Goal: Communication & Community: Answer question/provide support

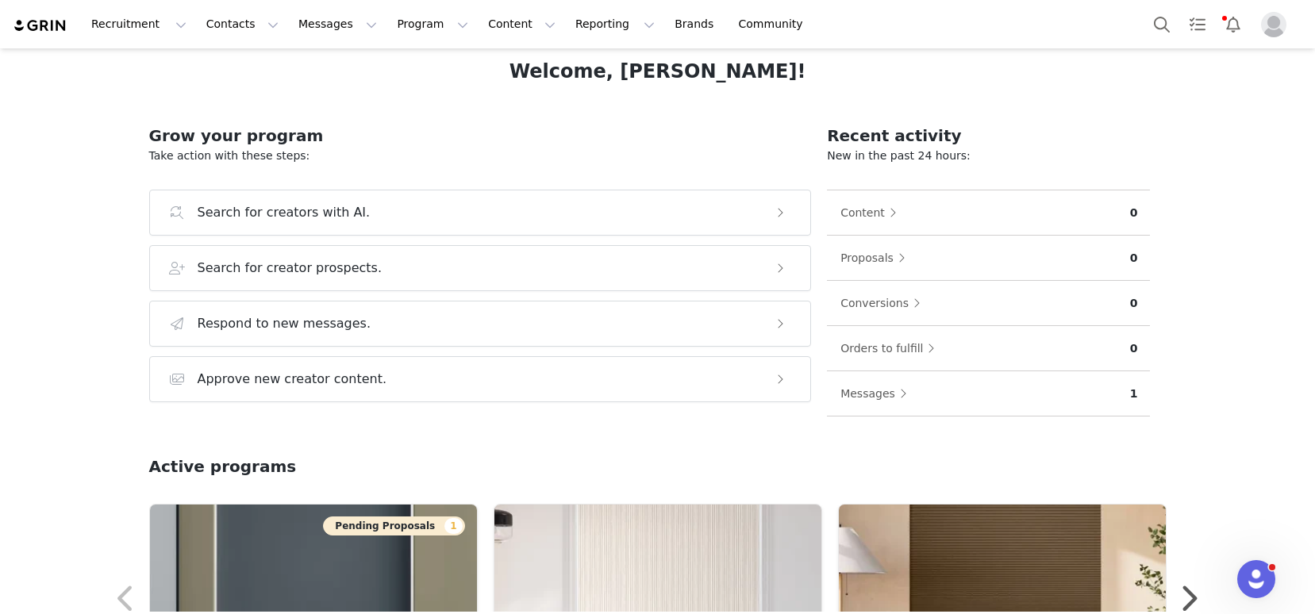
scroll to position [300, 0]
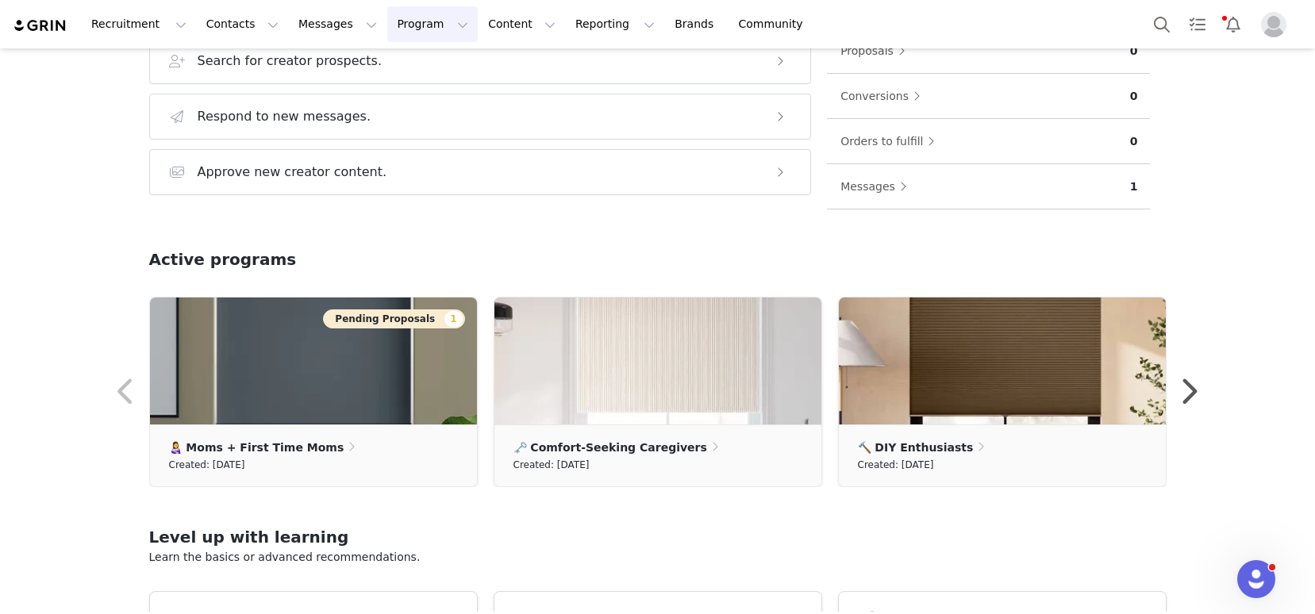
click at [391, 29] on button "Program Program" at bounding box center [432, 24] width 91 height 36
click at [417, 69] on p "Activations" at bounding box center [406, 70] width 61 height 17
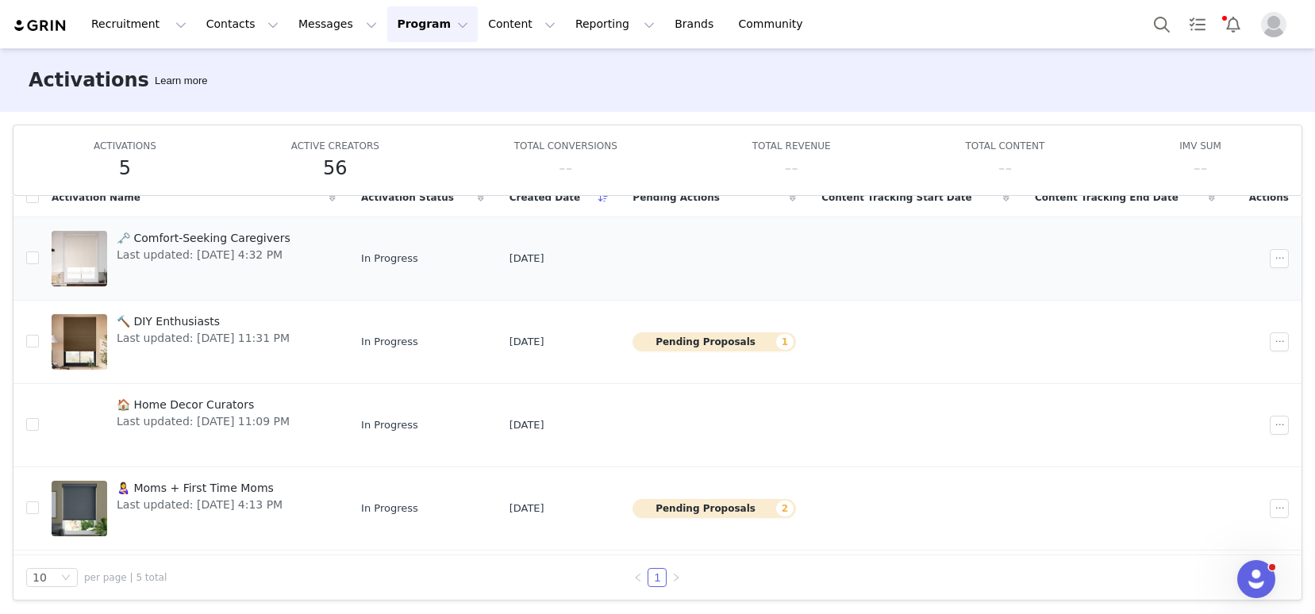
scroll to position [84, 0]
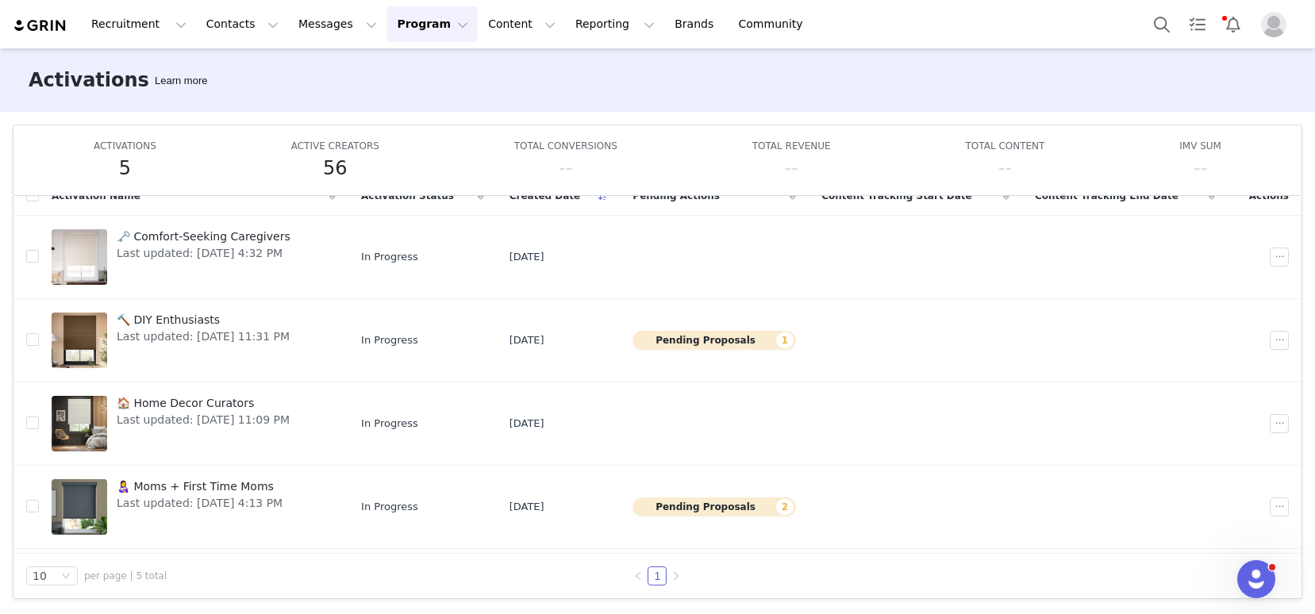
click at [1273, 31] on img "Profile" at bounding box center [1273, 24] width 25 height 25
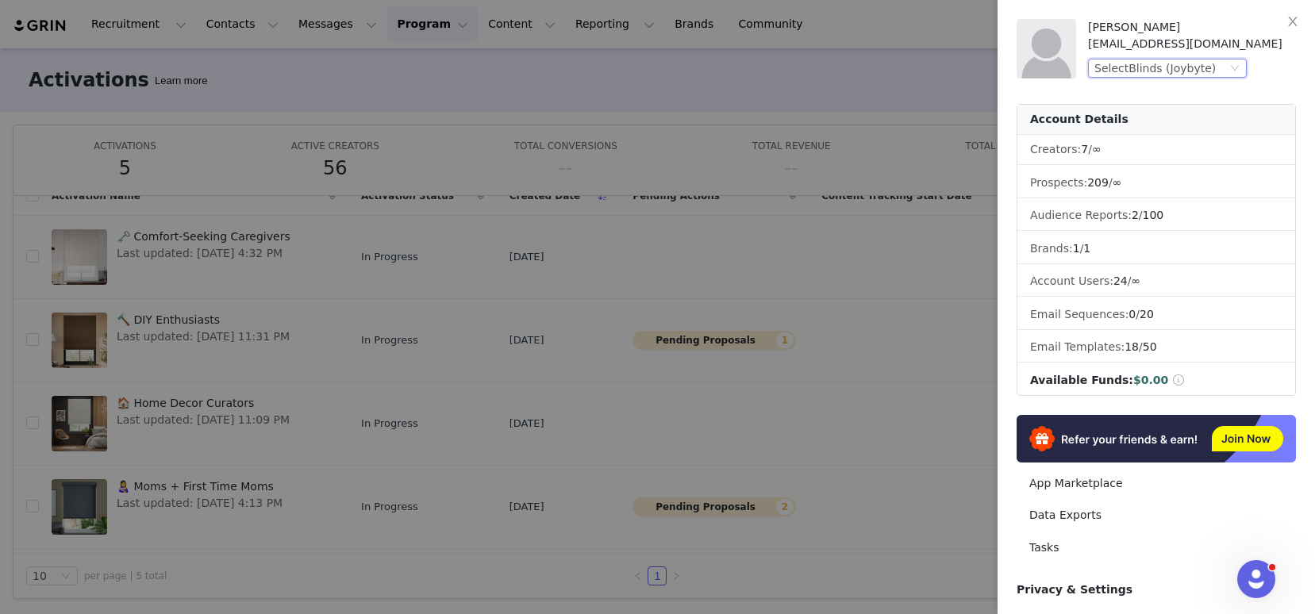
click at [1154, 71] on div "SelectBlinds (Joybyte)" at bounding box center [1155, 68] width 121 height 17
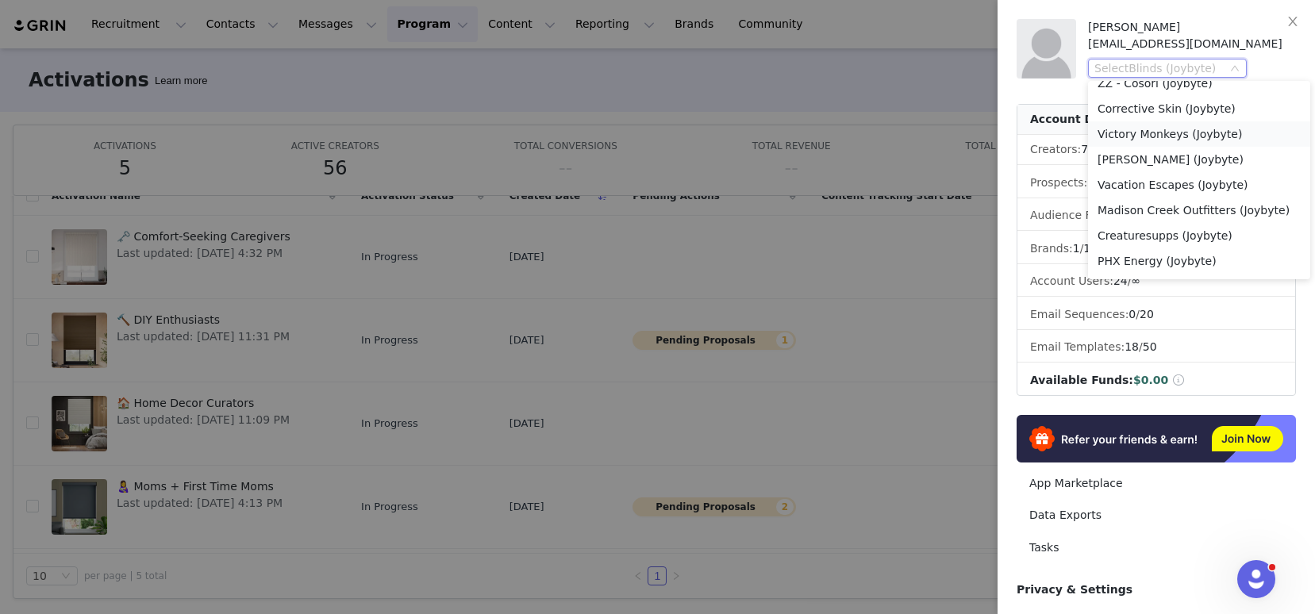
scroll to position [429, 0]
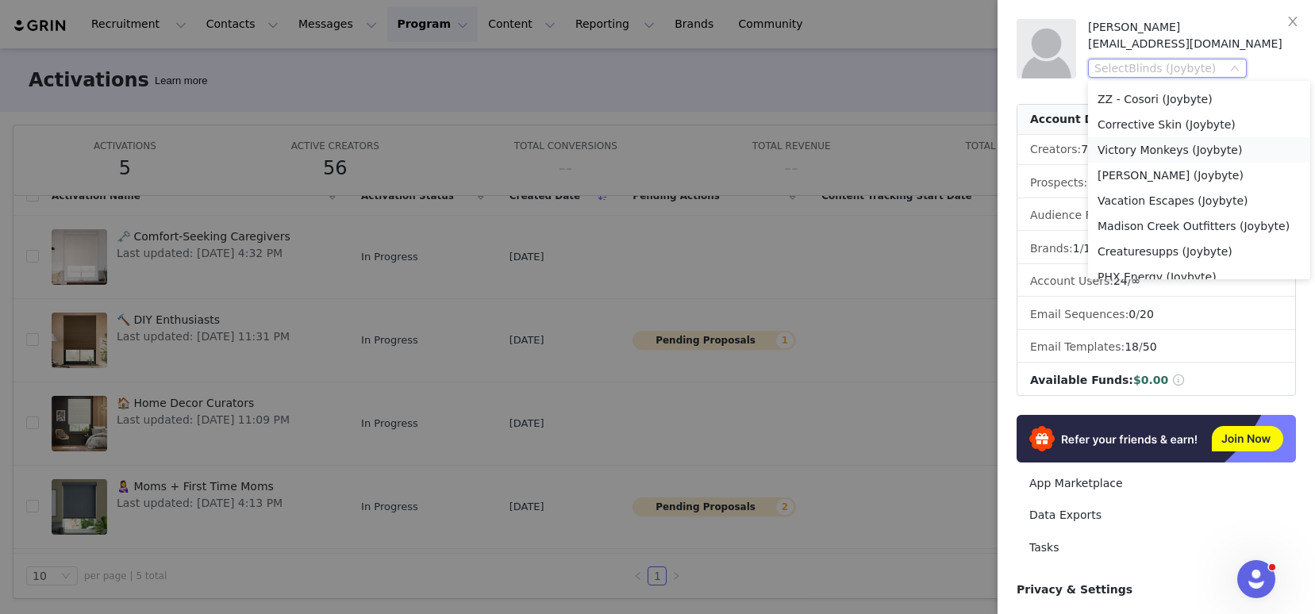
click at [1184, 141] on li "Victory Monkeys (Joybyte)" at bounding box center [1199, 149] width 222 height 25
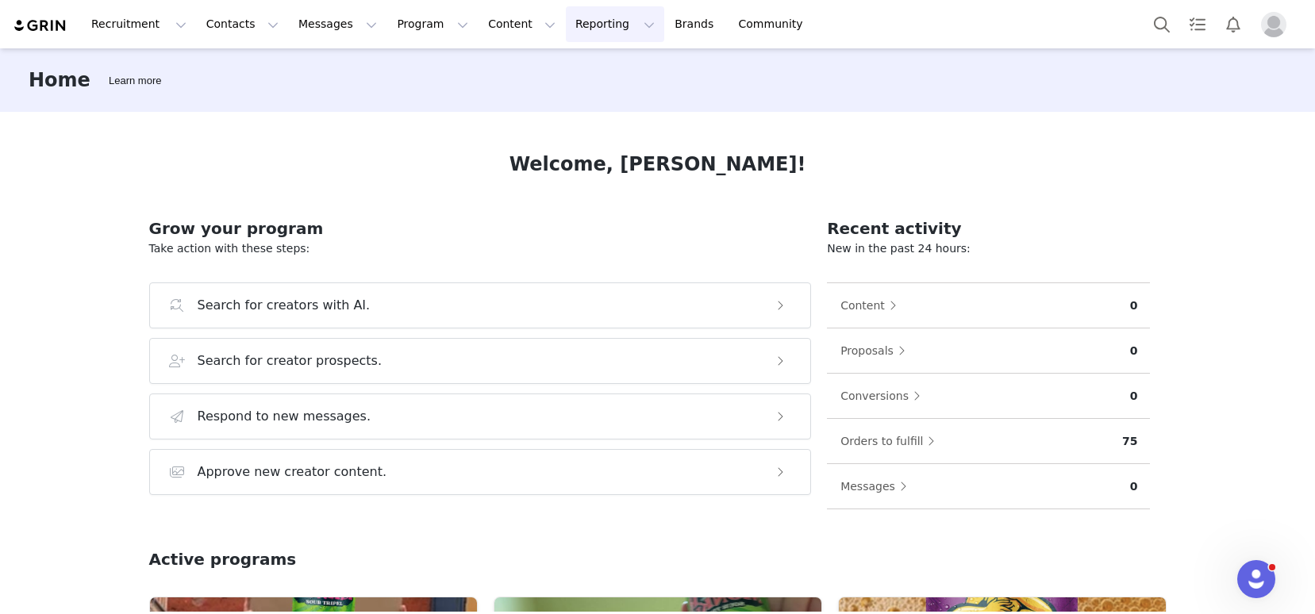
click at [566, 33] on button "Reporting Reporting" at bounding box center [615, 24] width 98 height 36
click at [479, 24] on button "Content Content" at bounding box center [522, 24] width 87 height 36
click at [513, 71] on p "Creator Content" at bounding box center [503, 70] width 89 height 17
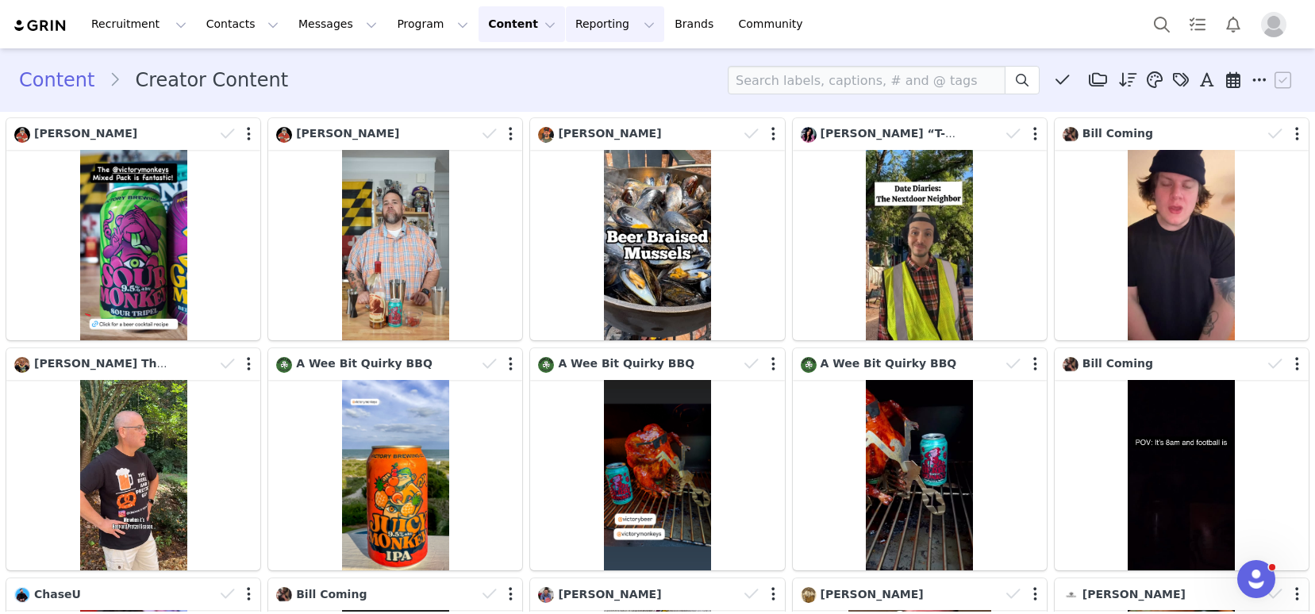
click at [566, 24] on button "Reporting Reporting" at bounding box center [615, 24] width 98 height 36
click at [592, 64] on p "Dashboard" at bounding box center [569, 70] width 60 height 17
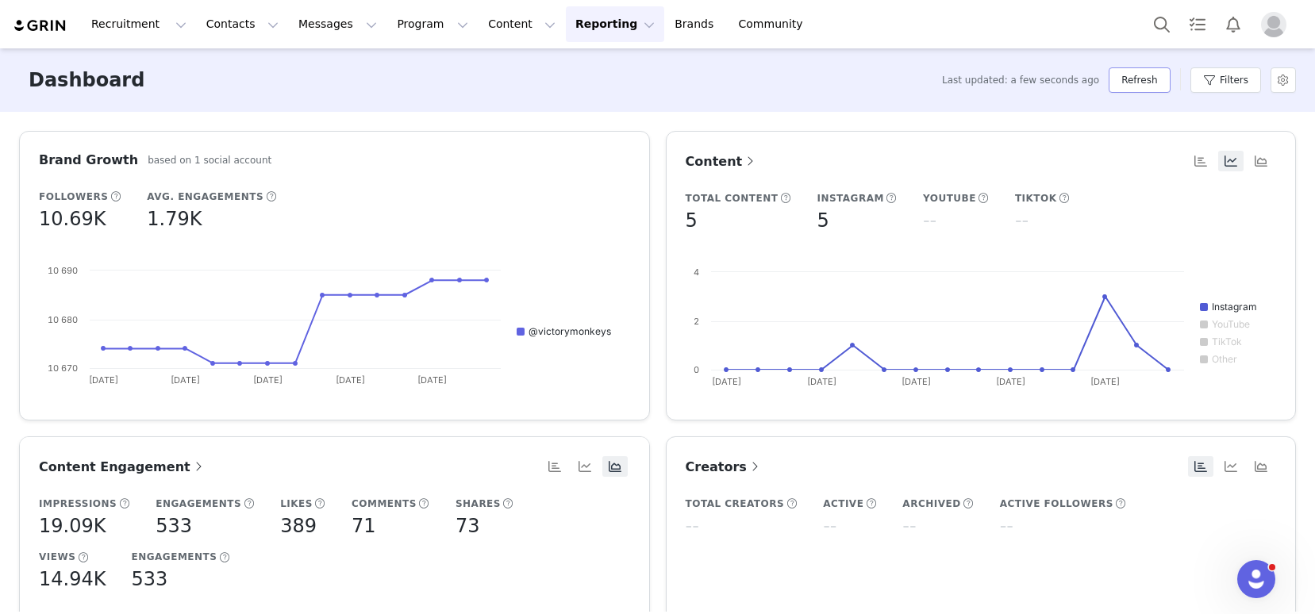
click at [1120, 82] on button "Refresh" at bounding box center [1139, 79] width 61 height 25
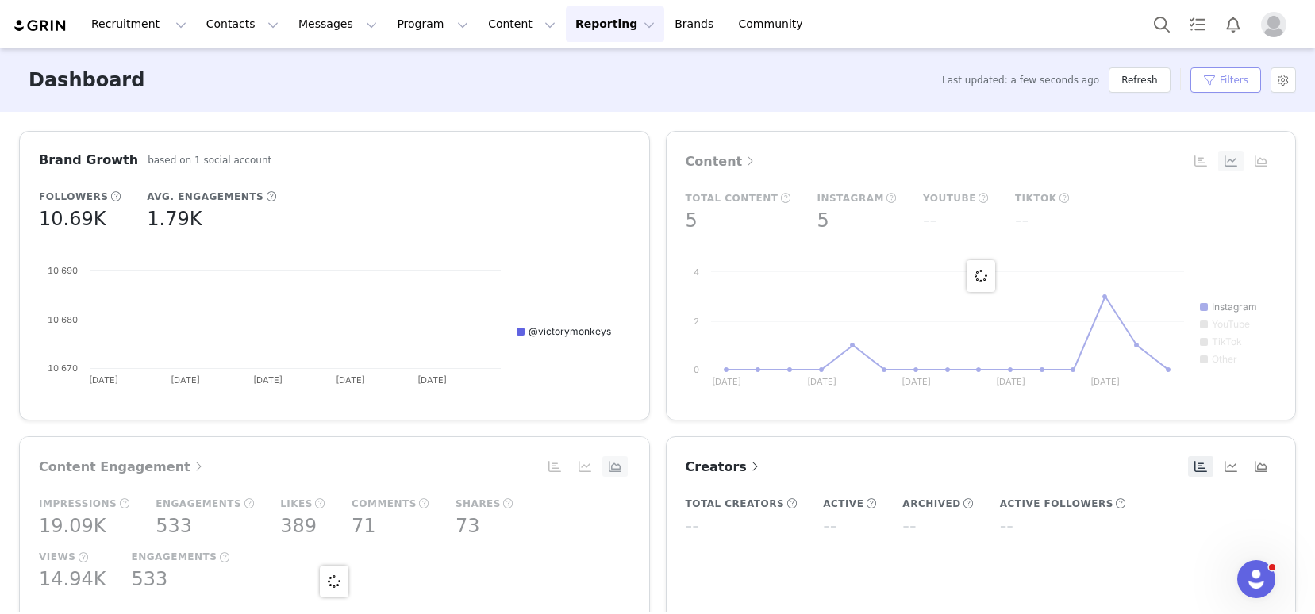
click at [1234, 82] on button "Filters" at bounding box center [1226, 79] width 71 height 25
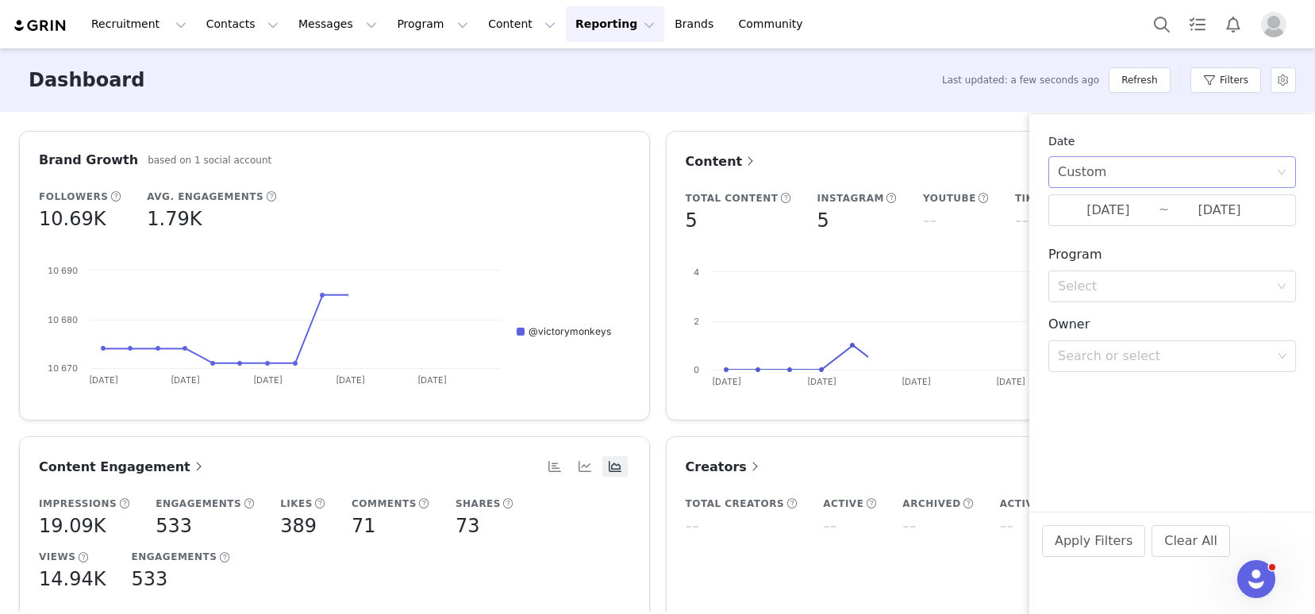
click at [1124, 170] on div "Custom" at bounding box center [1167, 172] width 218 height 30
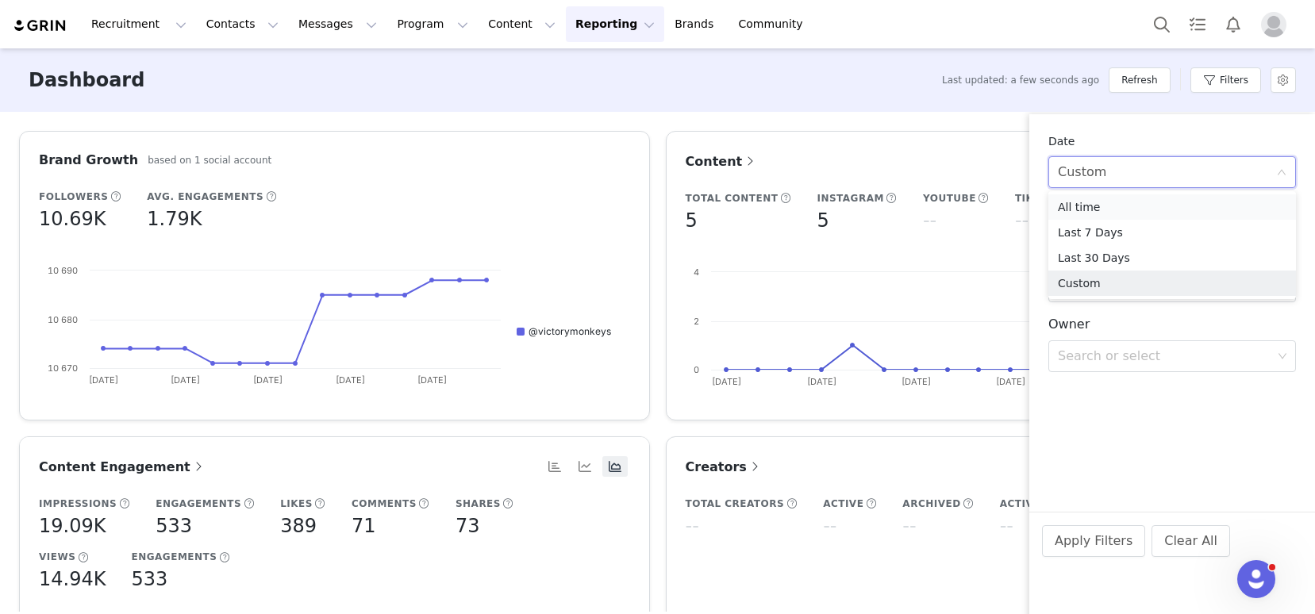
click at [1120, 195] on li "All time" at bounding box center [1173, 207] width 248 height 25
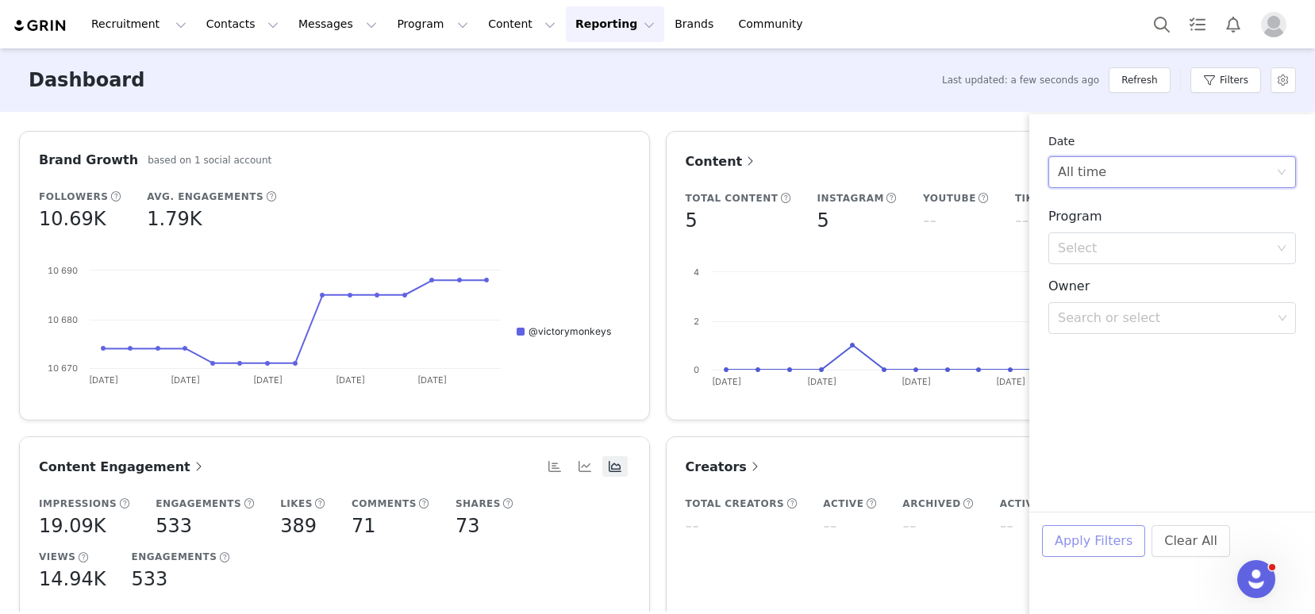
click at [1088, 544] on button "Apply Filters" at bounding box center [1093, 542] width 103 height 32
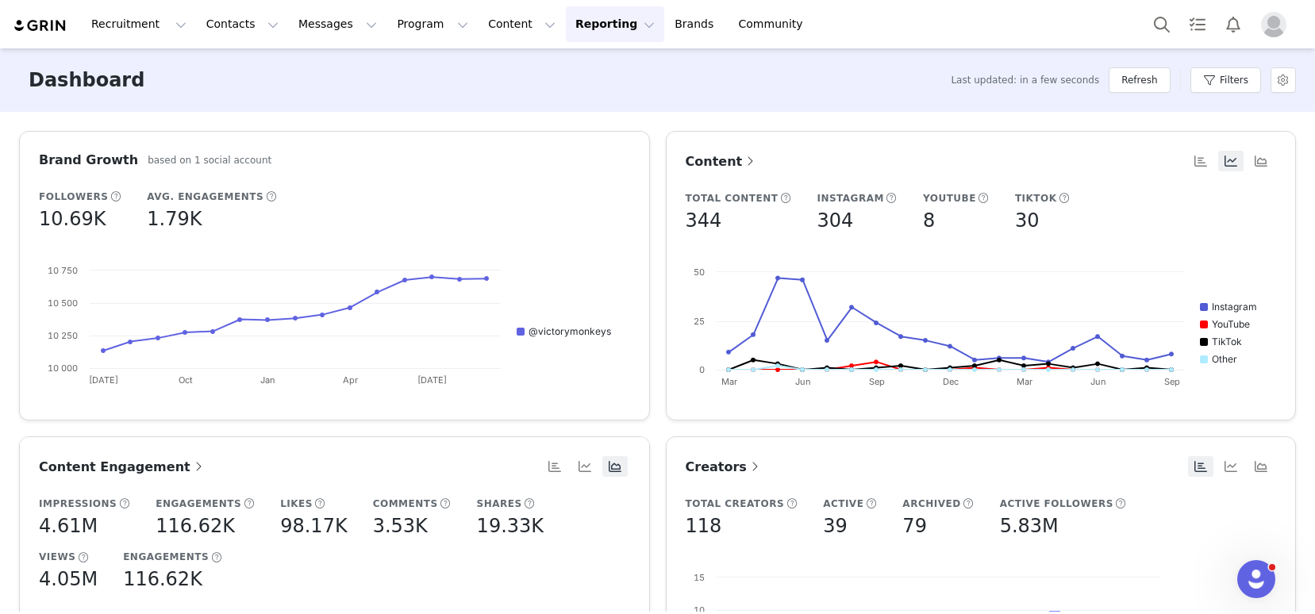
click at [695, 157] on span "Content" at bounding box center [722, 161] width 73 height 15
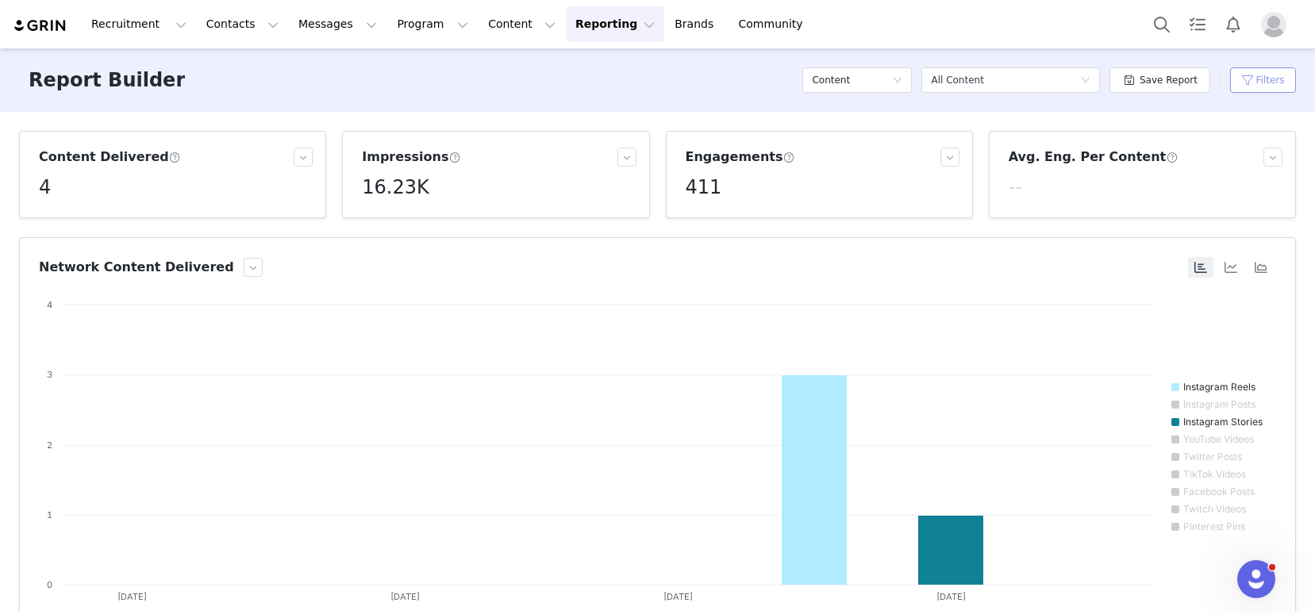
click at [1262, 82] on button "Filters" at bounding box center [1264, 79] width 66 height 25
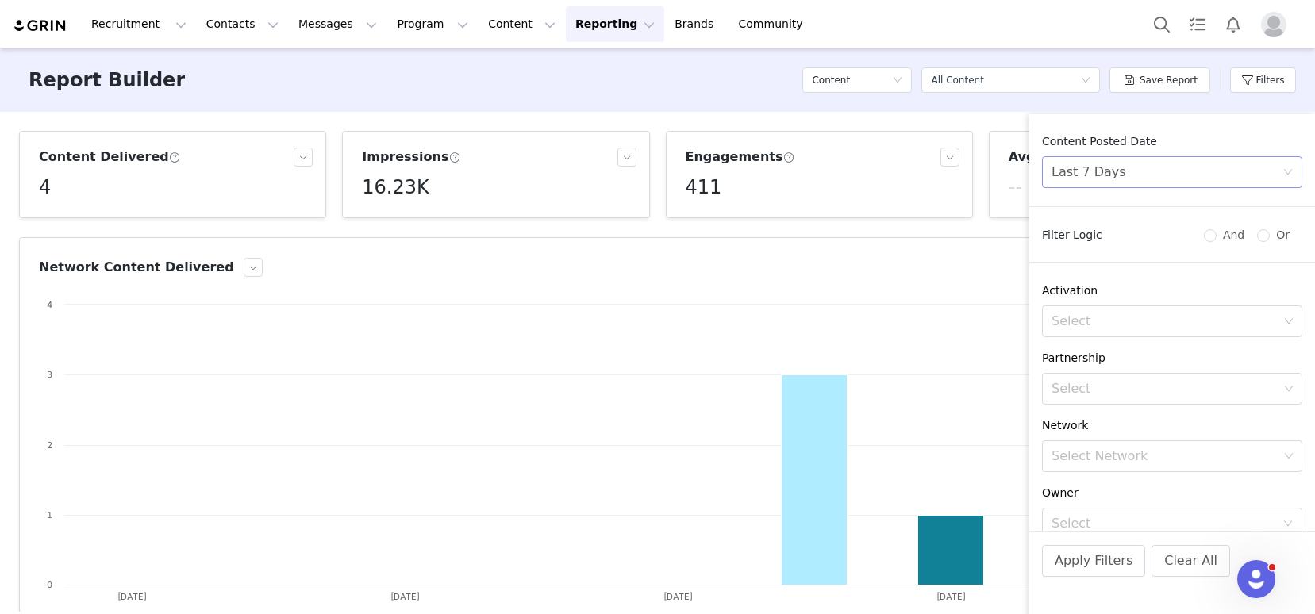
click at [1175, 179] on div "Last 7 Days" at bounding box center [1167, 172] width 231 height 30
click at [1149, 215] on li "All time" at bounding box center [1166, 207] width 248 height 25
click at [1100, 558] on button "Apply Filters" at bounding box center [1093, 561] width 103 height 32
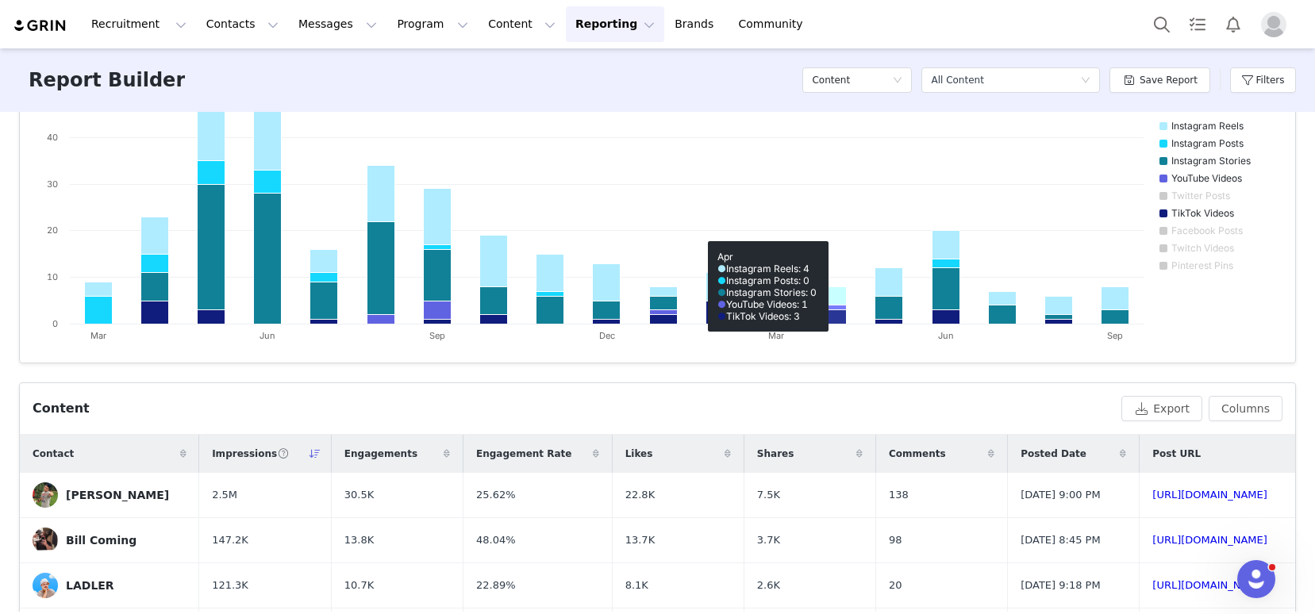
scroll to position [347, 0]
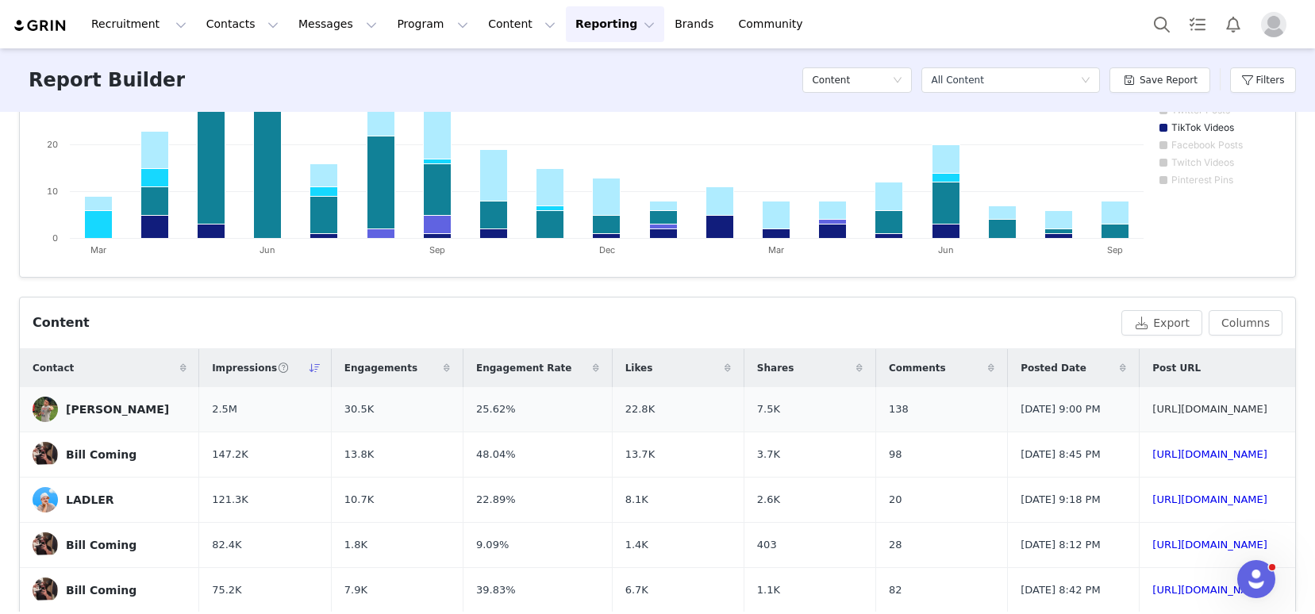
click at [1153, 414] on link "[URL][DOMAIN_NAME]" at bounding box center [1210, 409] width 115 height 12
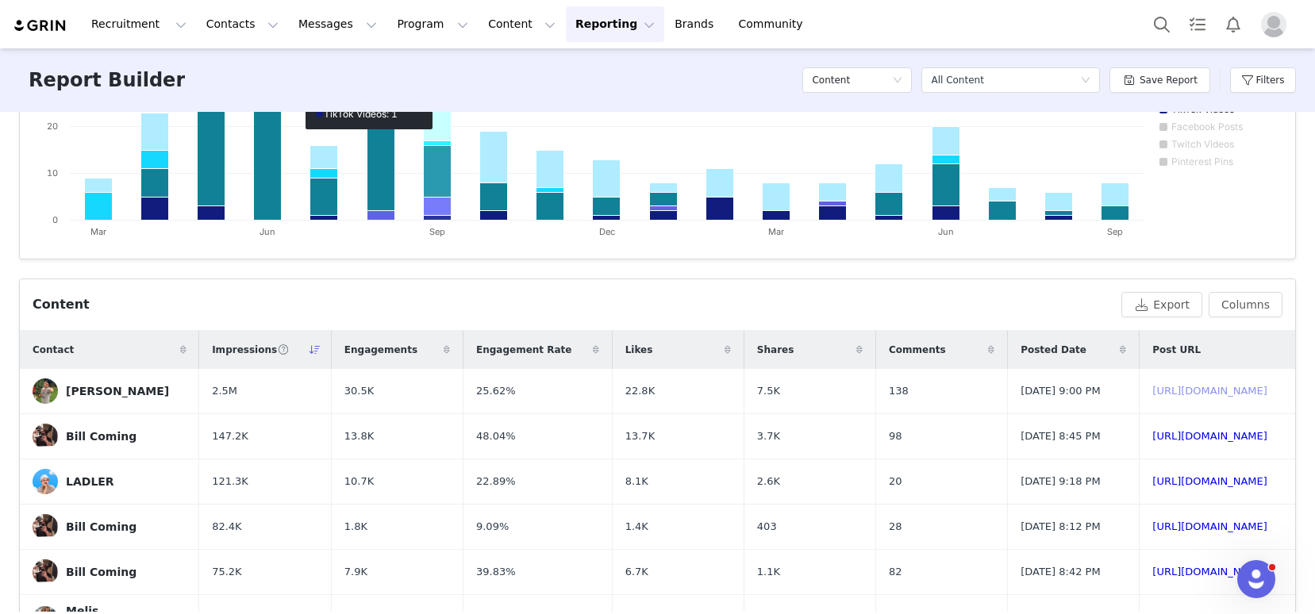
scroll to position [386, 0]
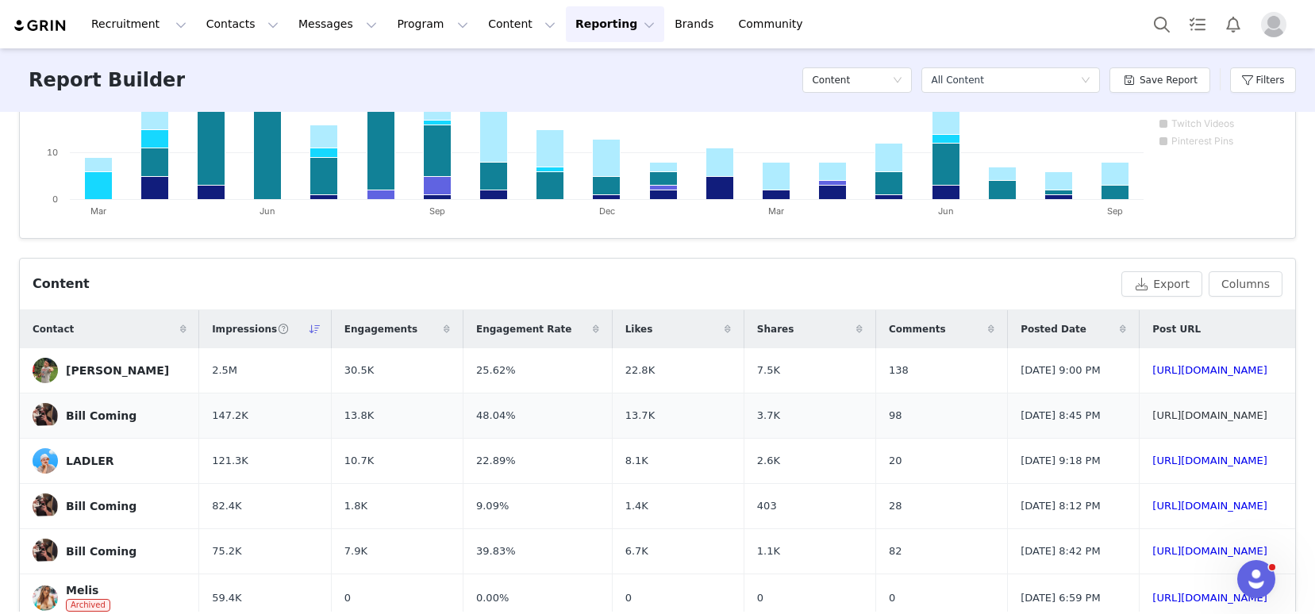
click at [1153, 422] on link "[URL][DOMAIN_NAME]" at bounding box center [1210, 416] width 115 height 12
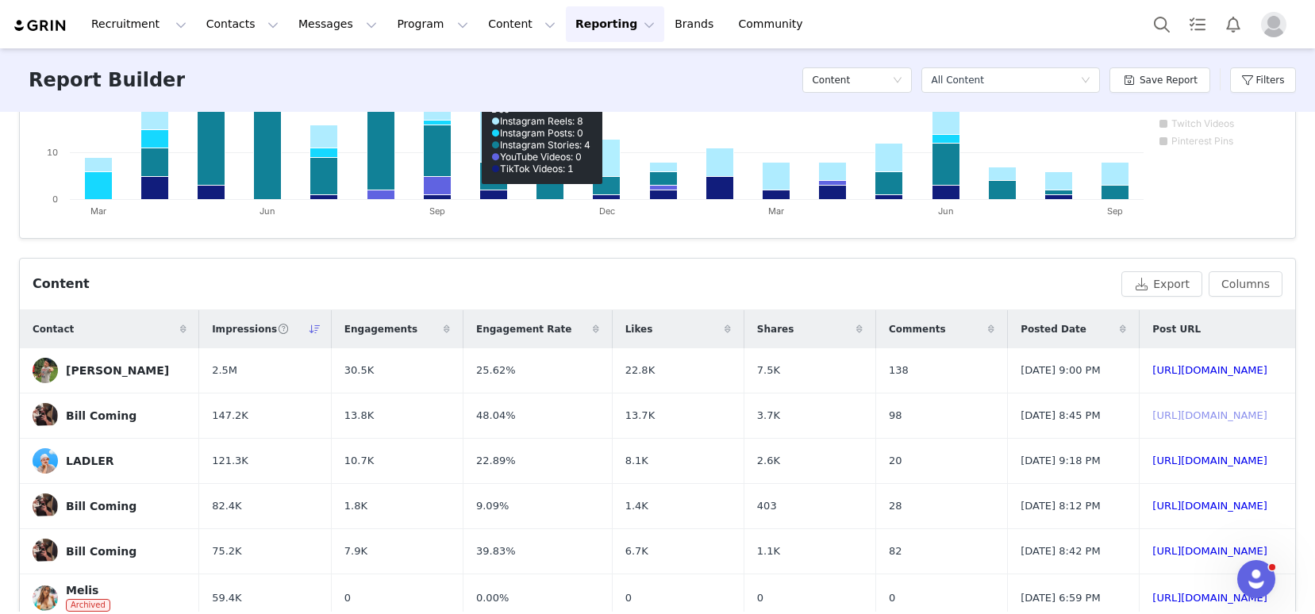
scroll to position [3, 0]
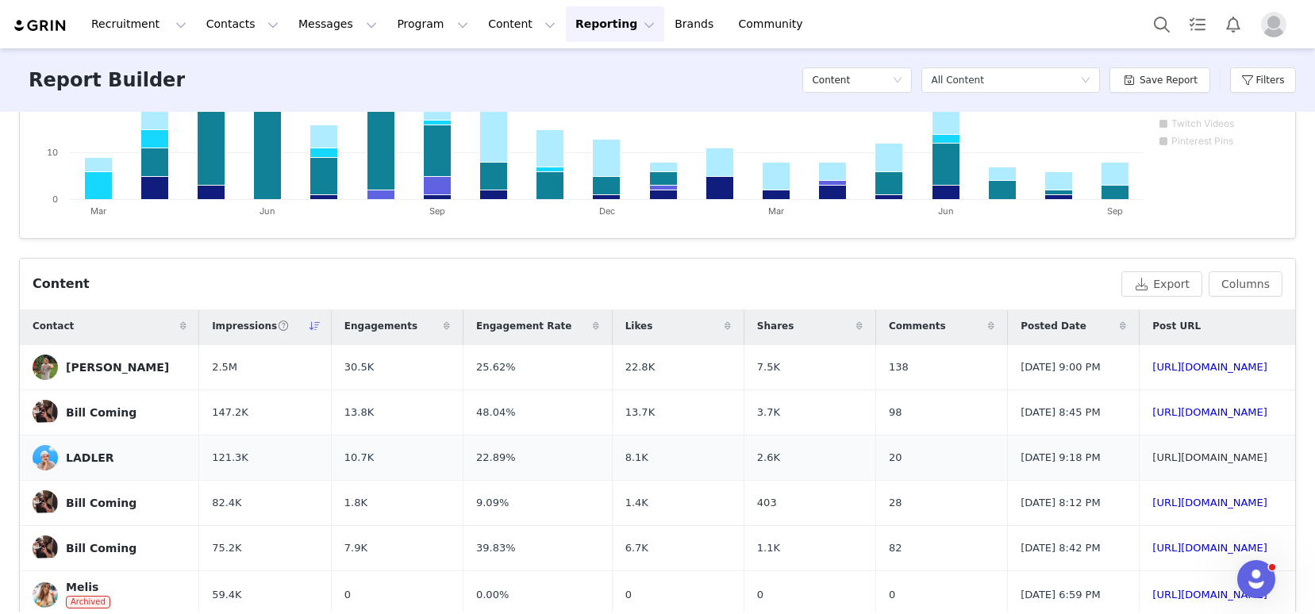
click at [1153, 464] on link "[URL][DOMAIN_NAME]" at bounding box center [1210, 458] width 115 height 12
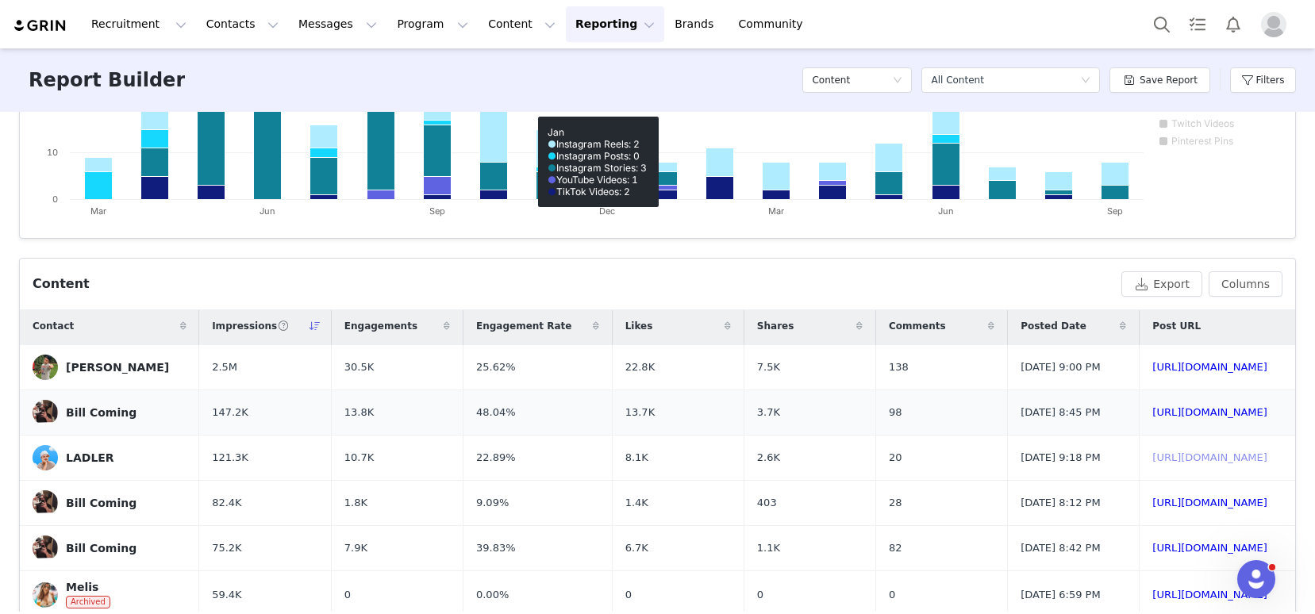
scroll to position [26, 0]
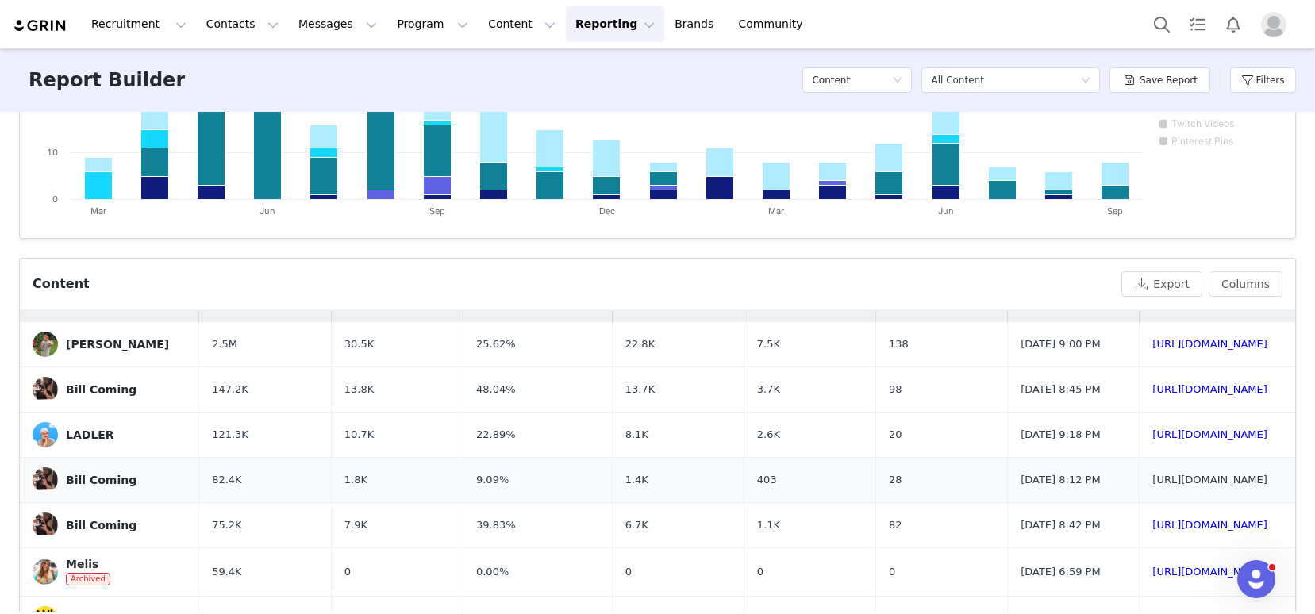
click at [1153, 486] on link "[URL][DOMAIN_NAME]" at bounding box center [1210, 480] width 115 height 12
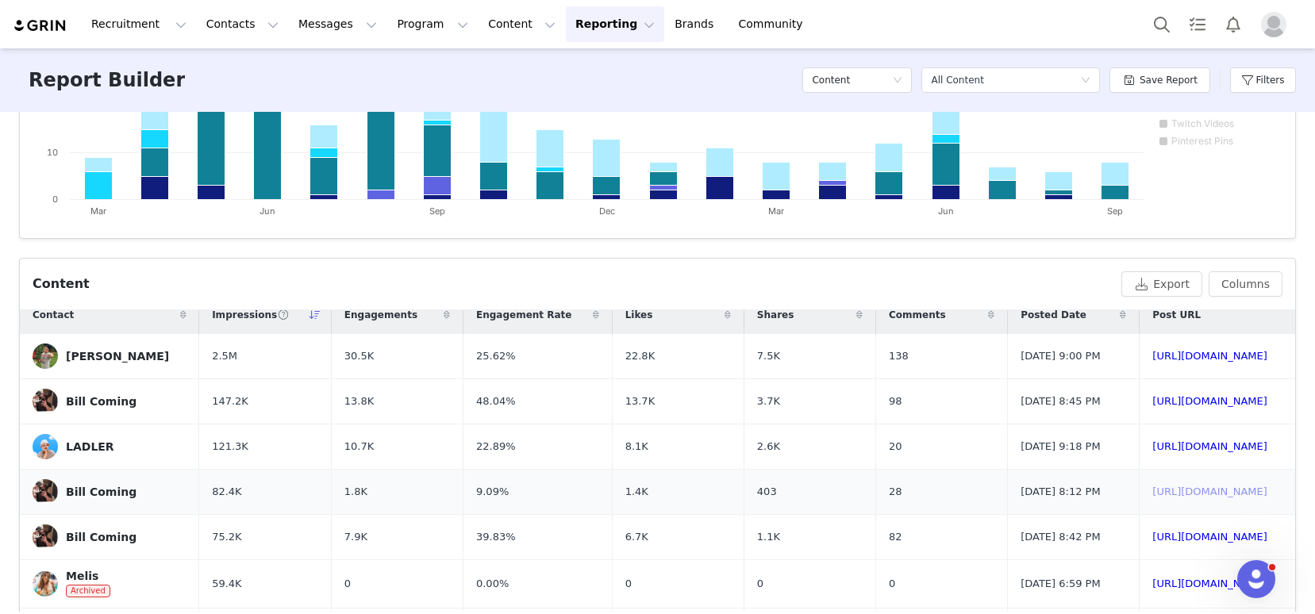
scroll to position [0, 0]
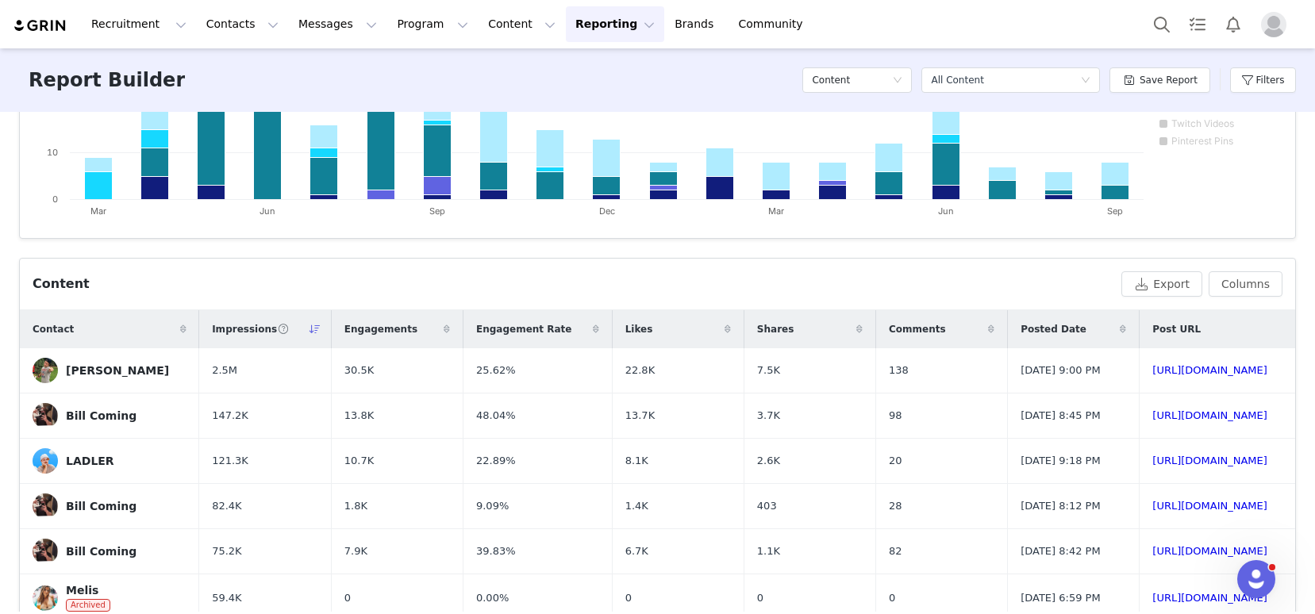
click at [593, 327] on icon at bounding box center [596, 330] width 6 height 10
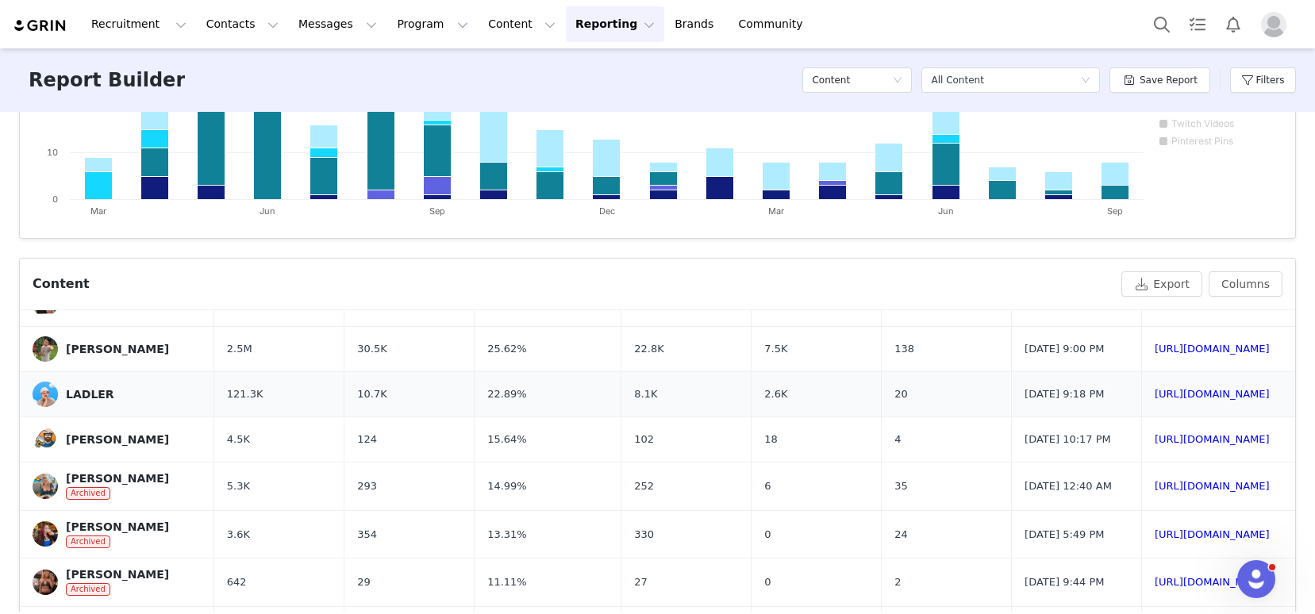
scroll to position [131, 0]
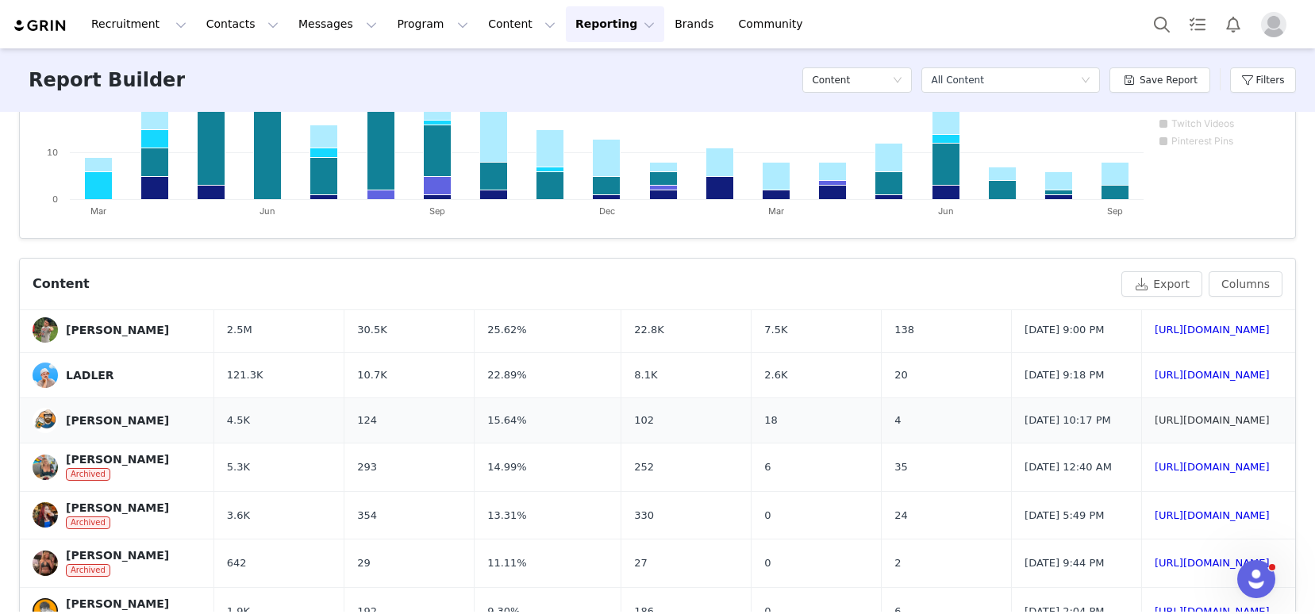
click at [1155, 426] on link "[URL][DOMAIN_NAME]" at bounding box center [1212, 420] width 115 height 12
click at [1155, 473] on link "[URL][DOMAIN_NAME]" at bounding box center [1212, 467] width 115 height 12
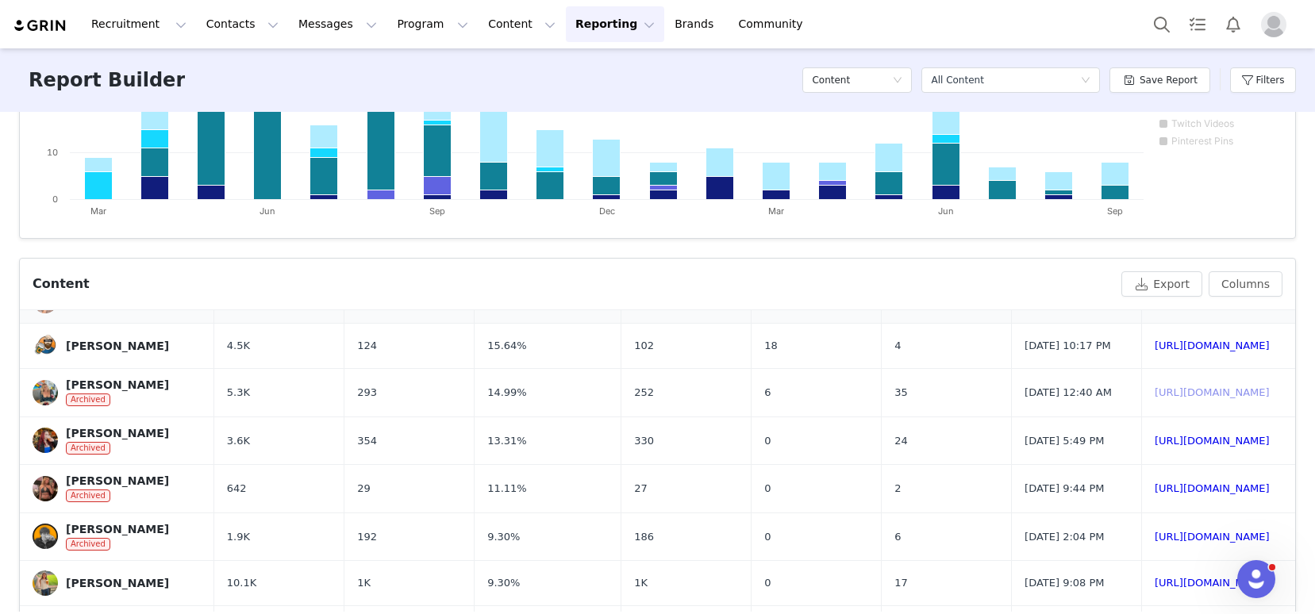
scroll to position [221, 0]
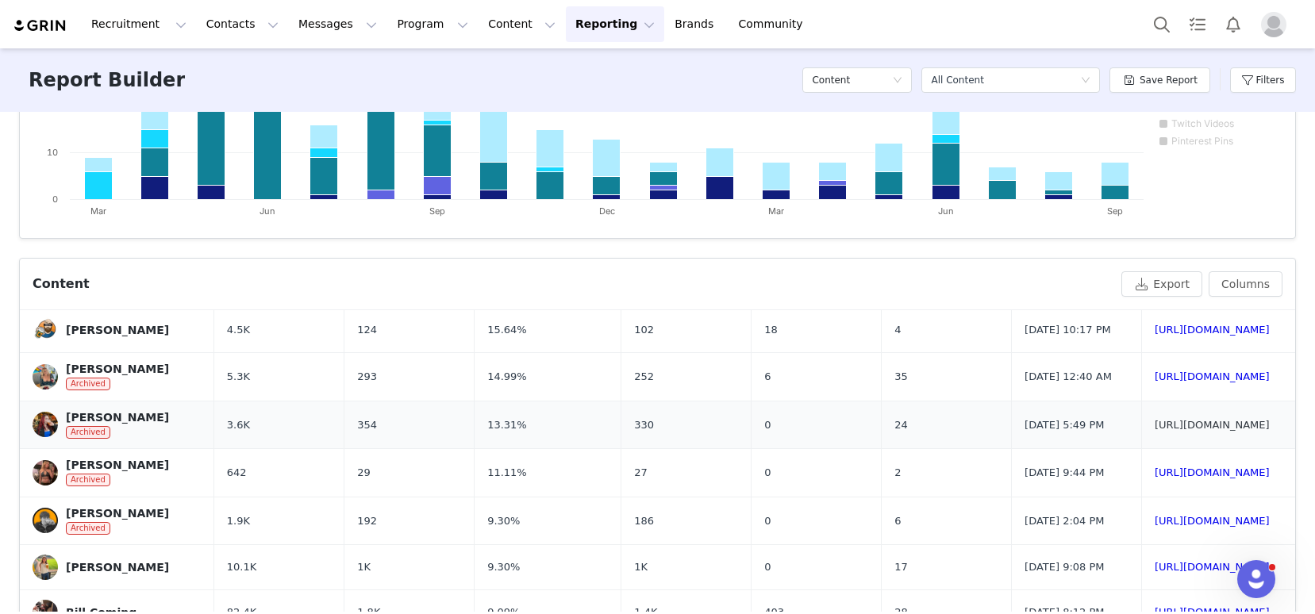
click at [1155, 431] on link "[URL][DOMAIN_NAME]" at bounding box center [1212, 425] width 115 height 12
click at [574, 25] on button "Reporting Reporting" at bounding box center [615, 24] width 98 height 36
click at [595, 71] on p "Dashboard" at bounding box center [569, 70] width 60 height 17
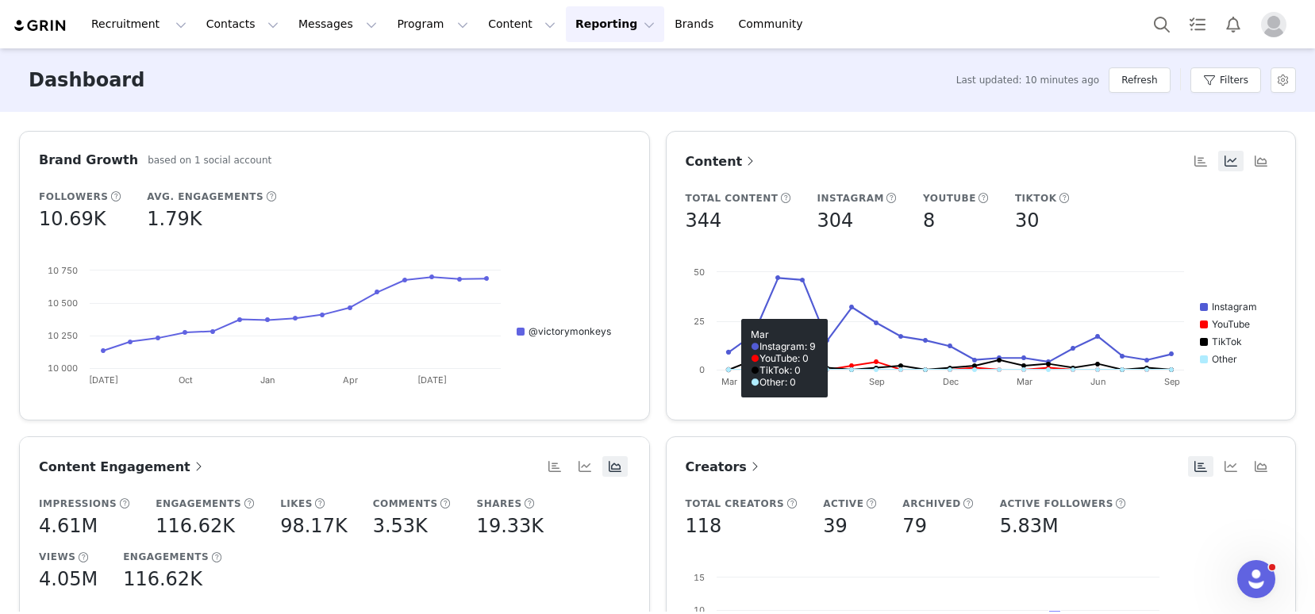
click at [706, 464] on span "Creators" at bounding box center [724, 467] width 77 height 15
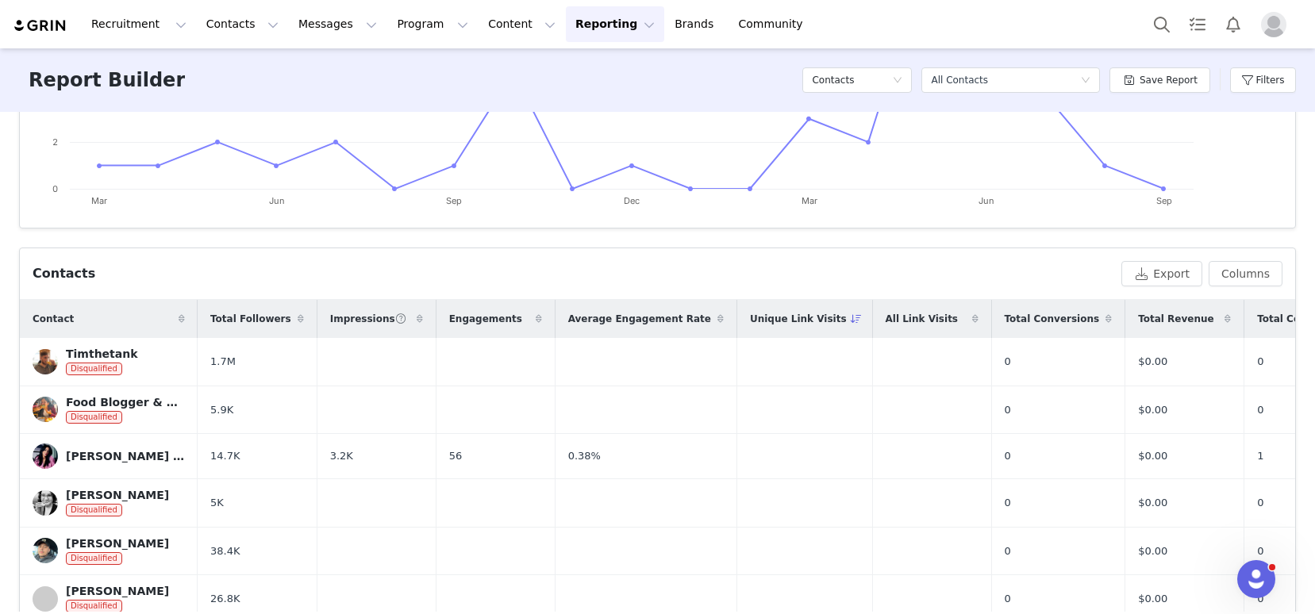
scroll to position [410, 0]
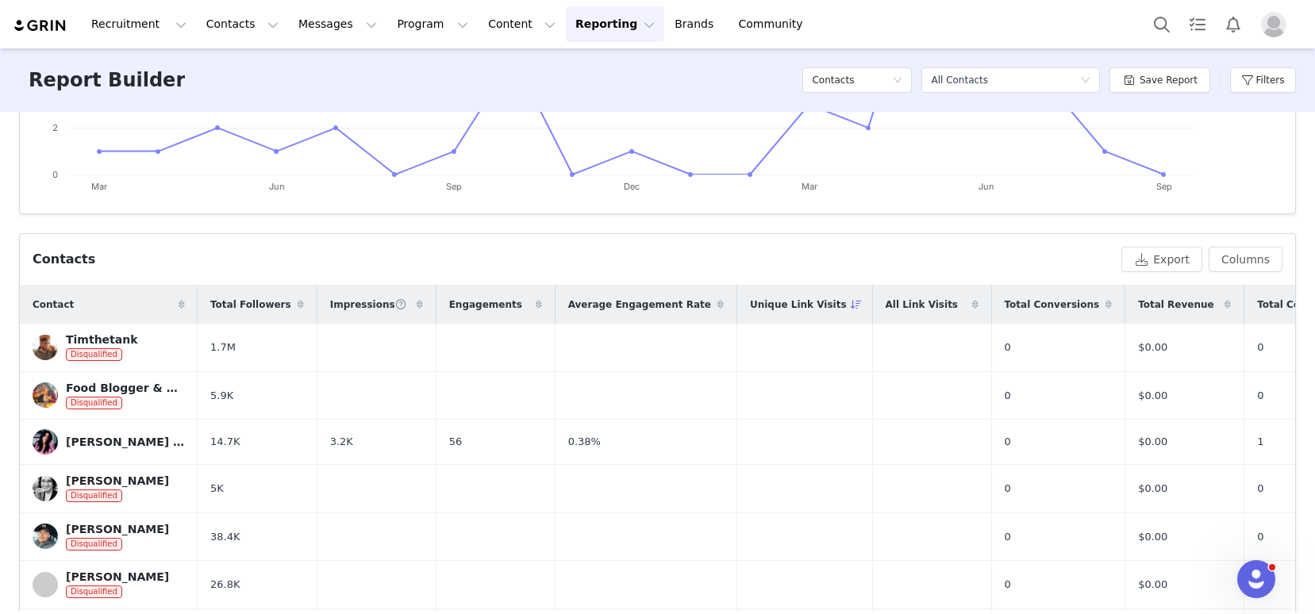
click at [770, 306] on span "Unique Link Visits" at bounding box center [798, 305] width 97 height 14
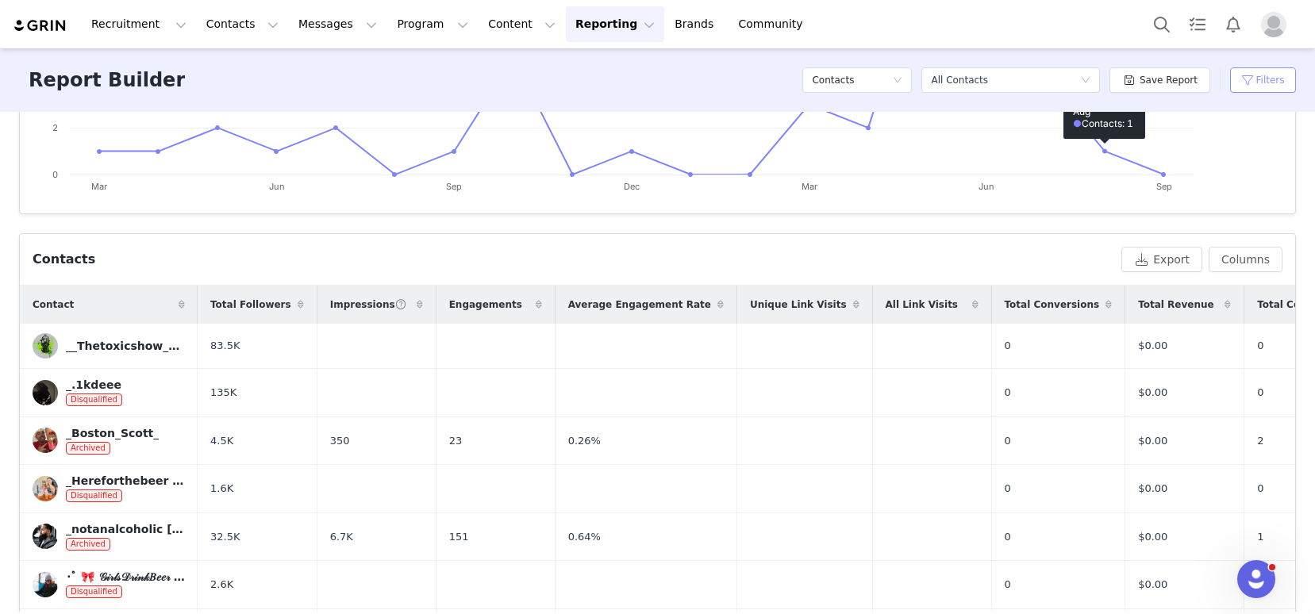
click at [1275, 79] on button "Filters" at bounding box center [1264, 79] width 66 height 25
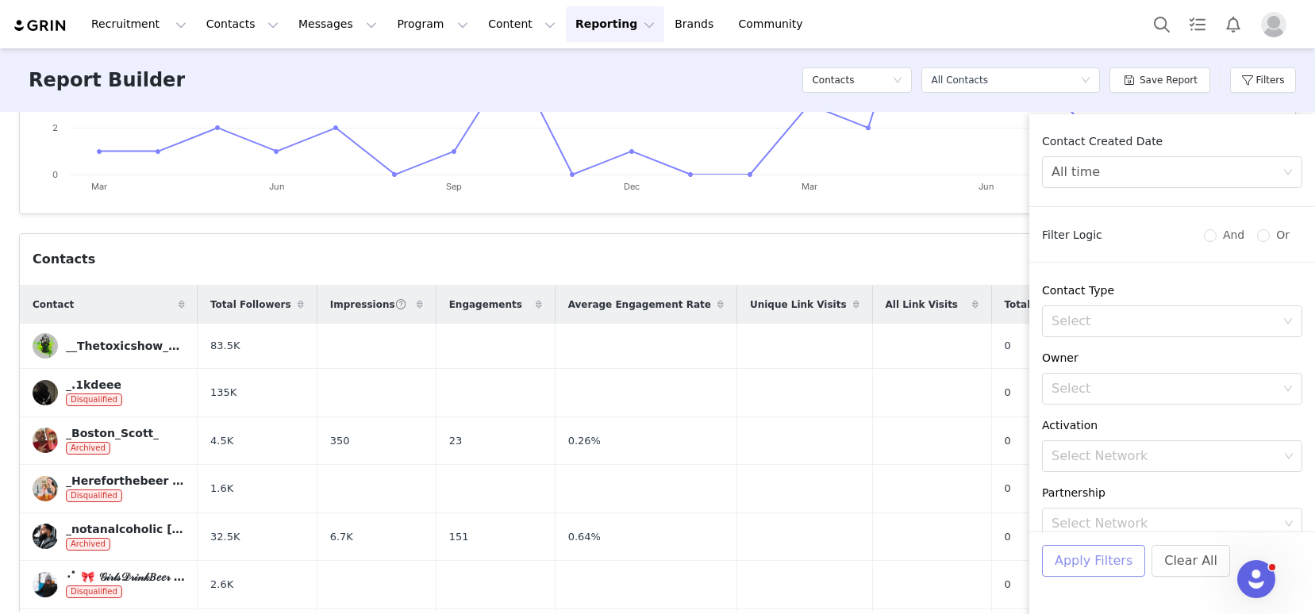
click at [1091, 561] on button "Apply Filters" at bounding box center [1093, 561] width 103 height 32
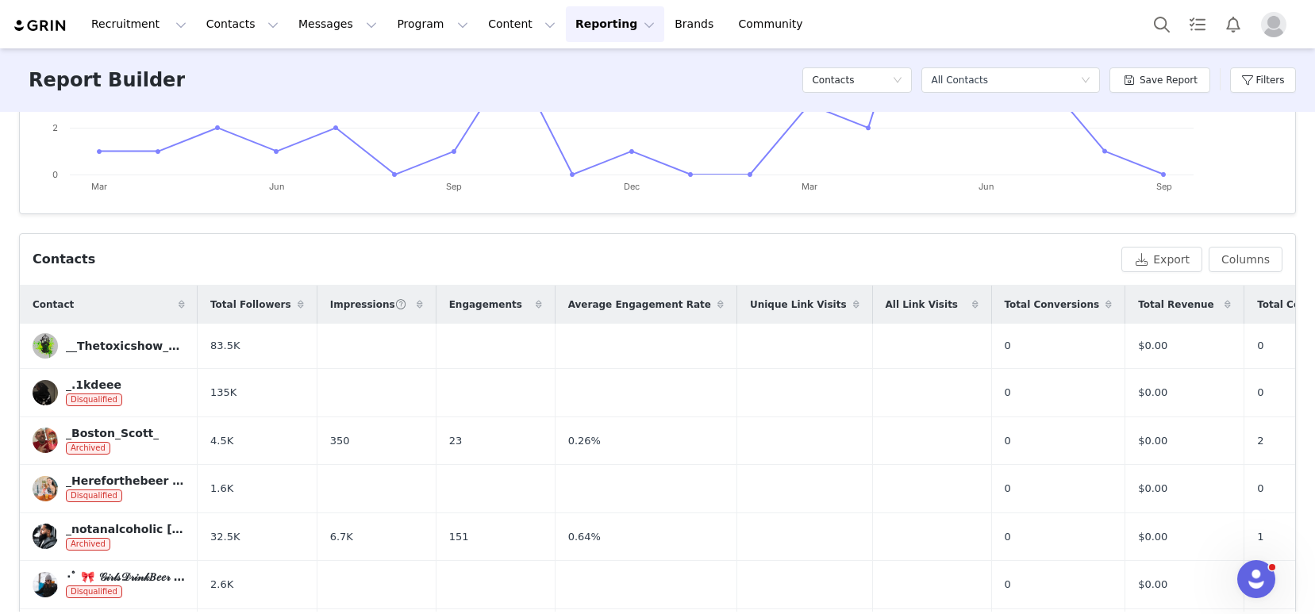
click at [775, 305] on span "Unique Link Visits" at bounding box center [798, 305] width 97 height 14
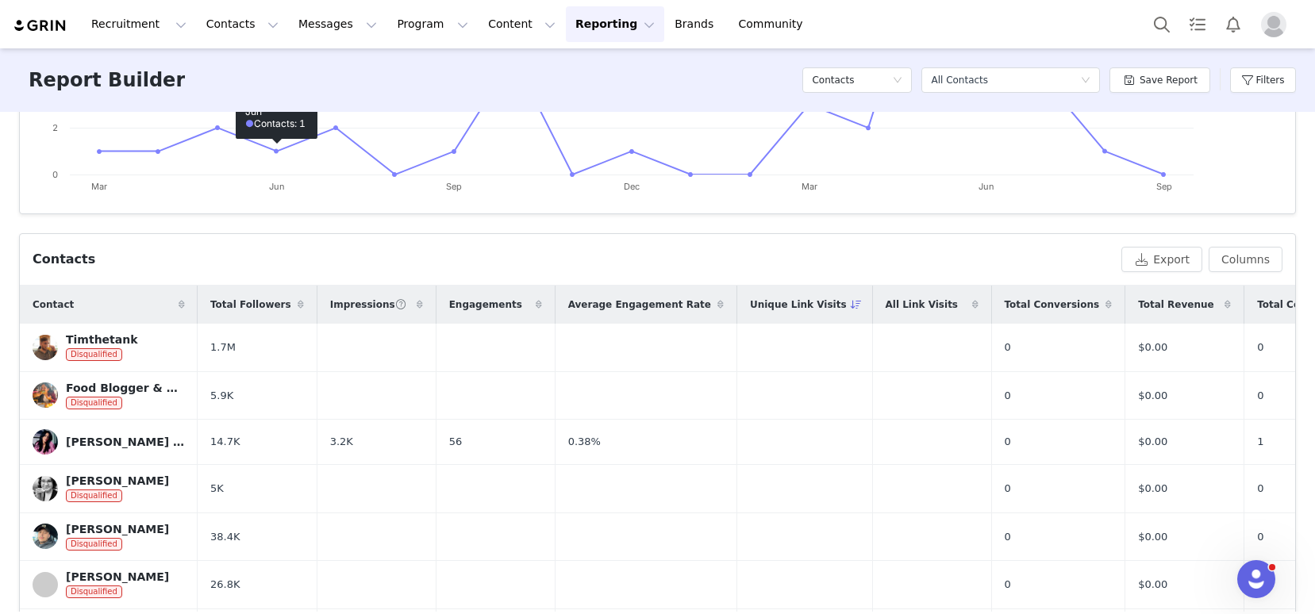
click at [36, 25] on img at bounding box center [41, 25] width 56 height 15
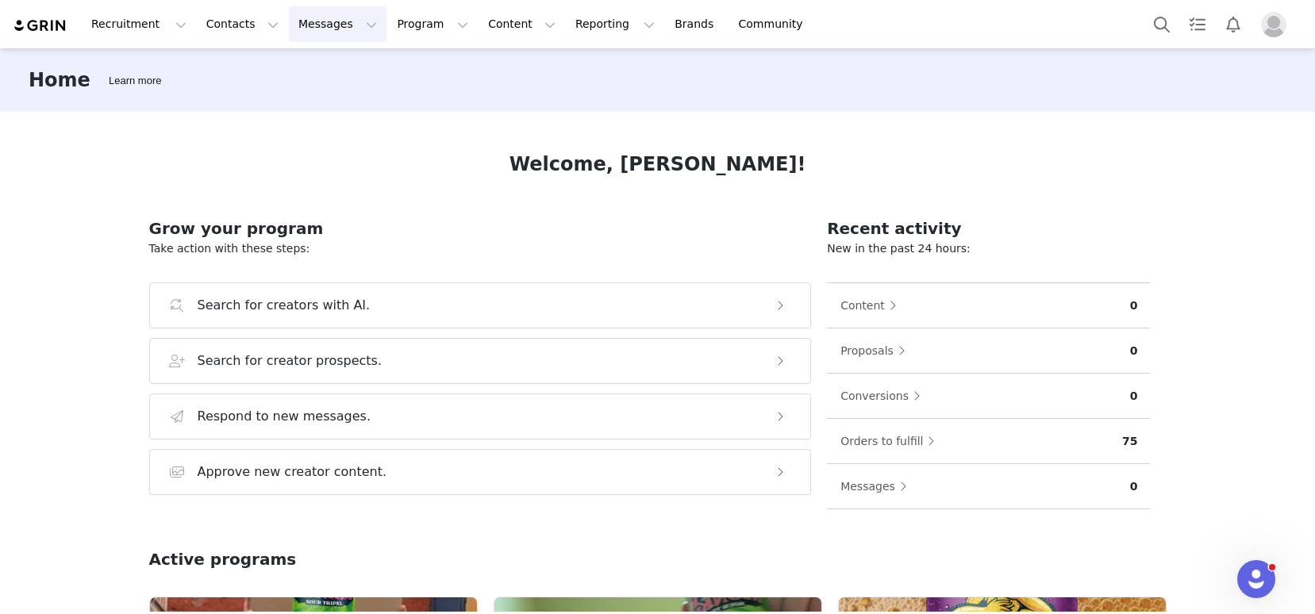
click at [325, 31] on button "Messages Messages" at bounding box center [338, 24] width 98 height 36
click at [328, 98] on div "Inbox" at bounding box center [334, 99] width 106 height 17
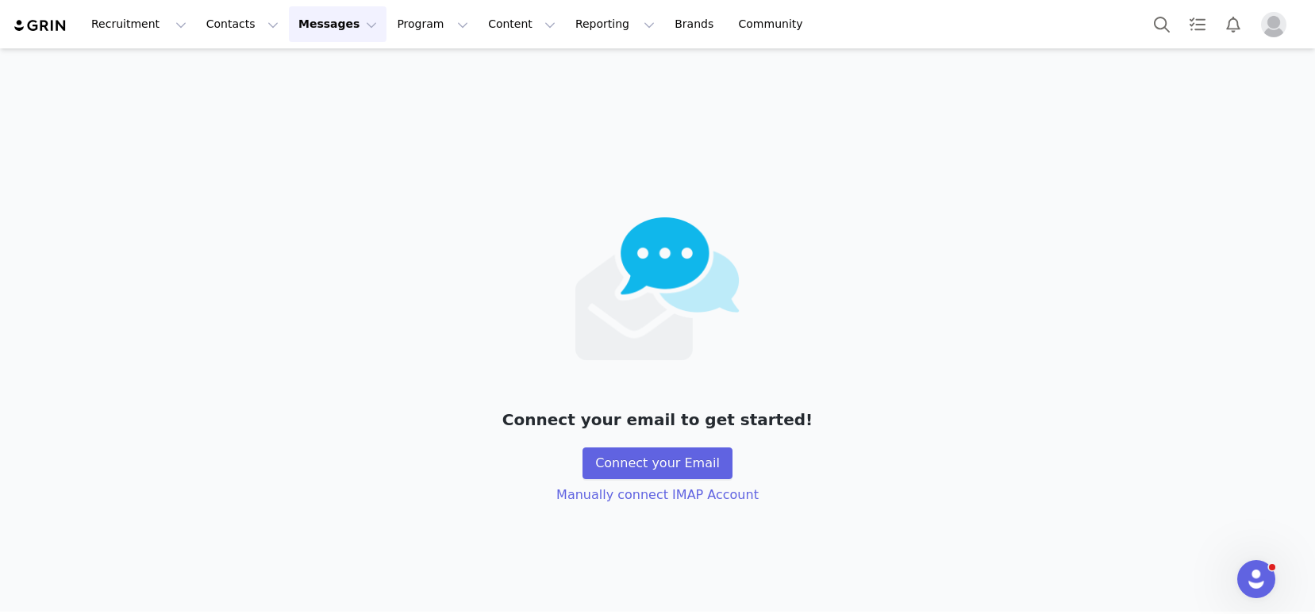
click at [52, 26] on img at bounding box center [41, 25] width 56 height 15
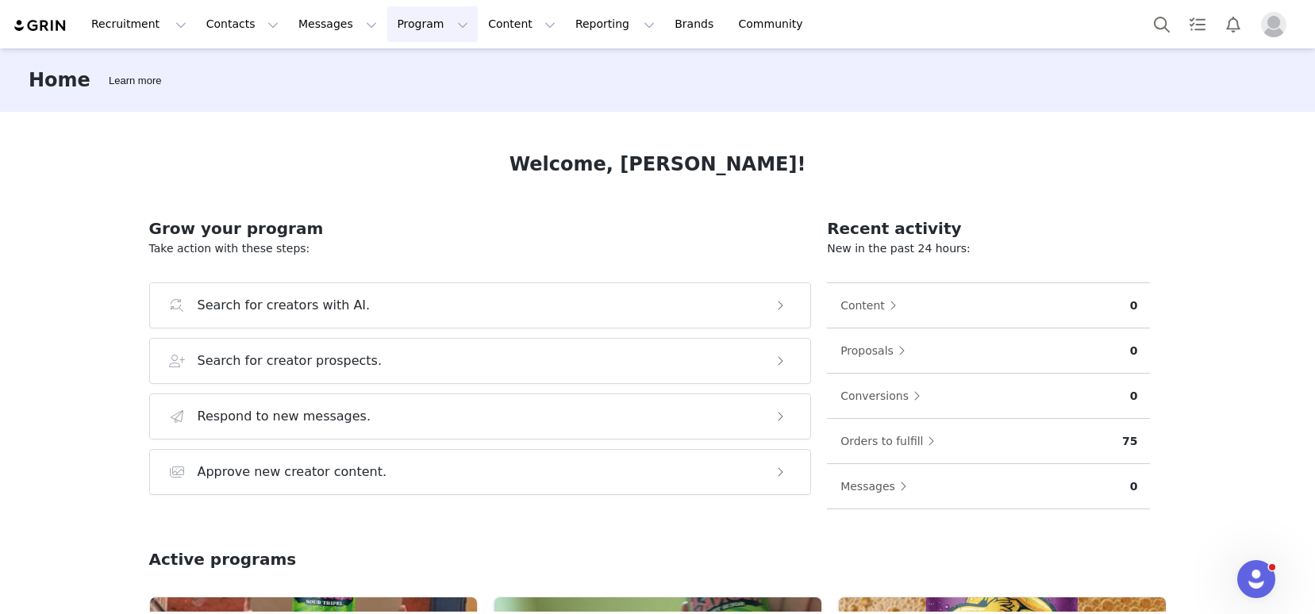
click at [387, 26] on button "Program Program" at bounding box center [432, 24] width 91 height 36
click at [410, 73] on p "Activations" at bounding box center [406, 70] width 61 height 17
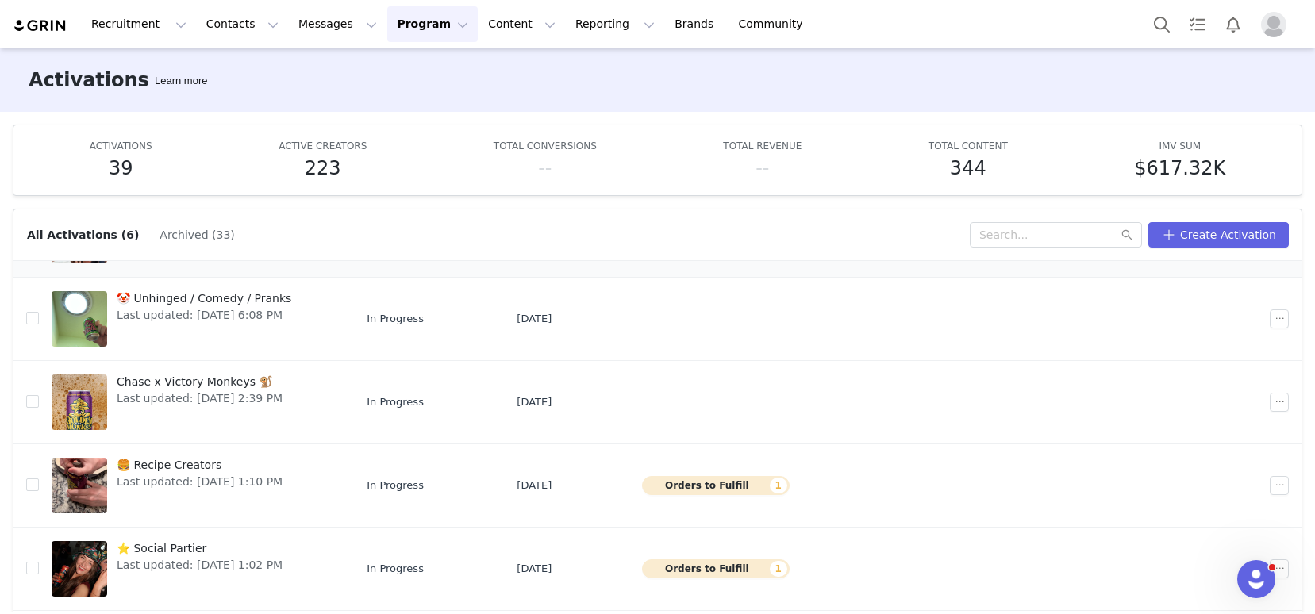
scroll to position [162, 0]
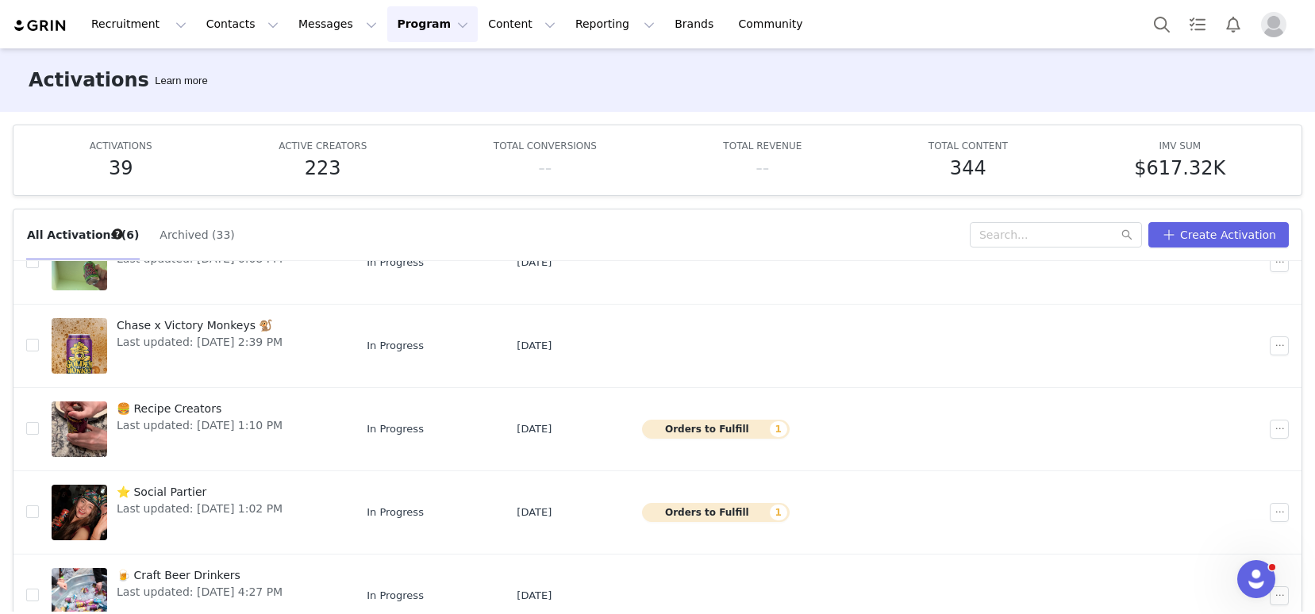
click at [28, 26] on img at bounding box center [41, 25] width 56 height 15
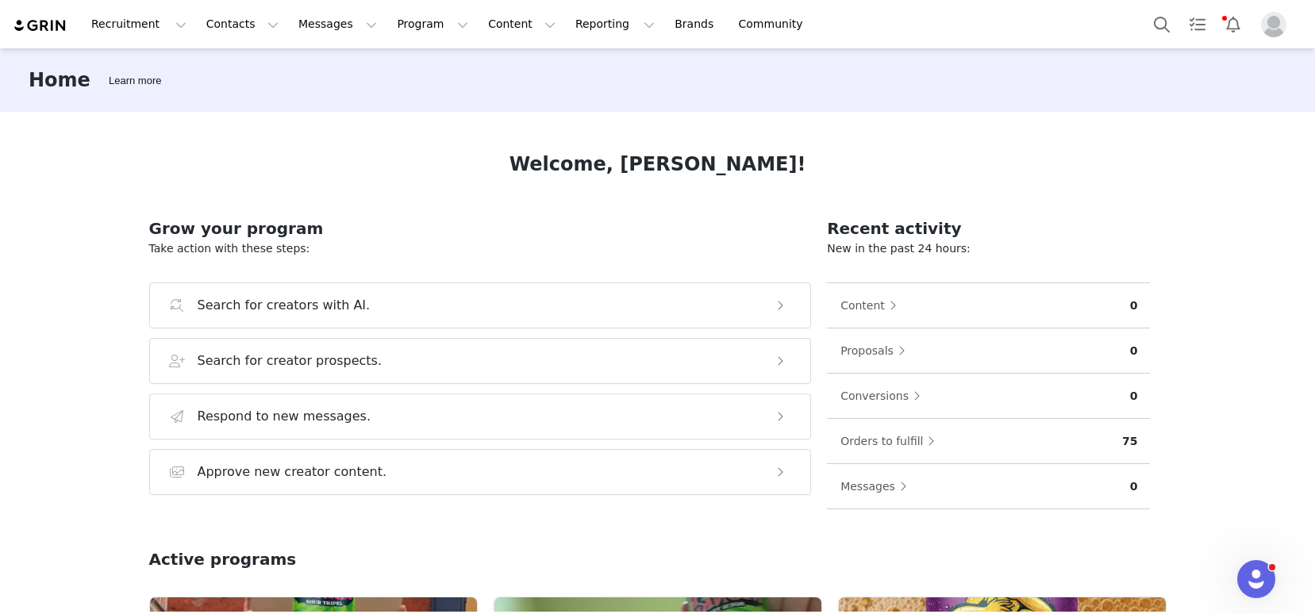
click at [1277, 25] on img "Profile" at bounding box center [1273, 24] width 25 height 25
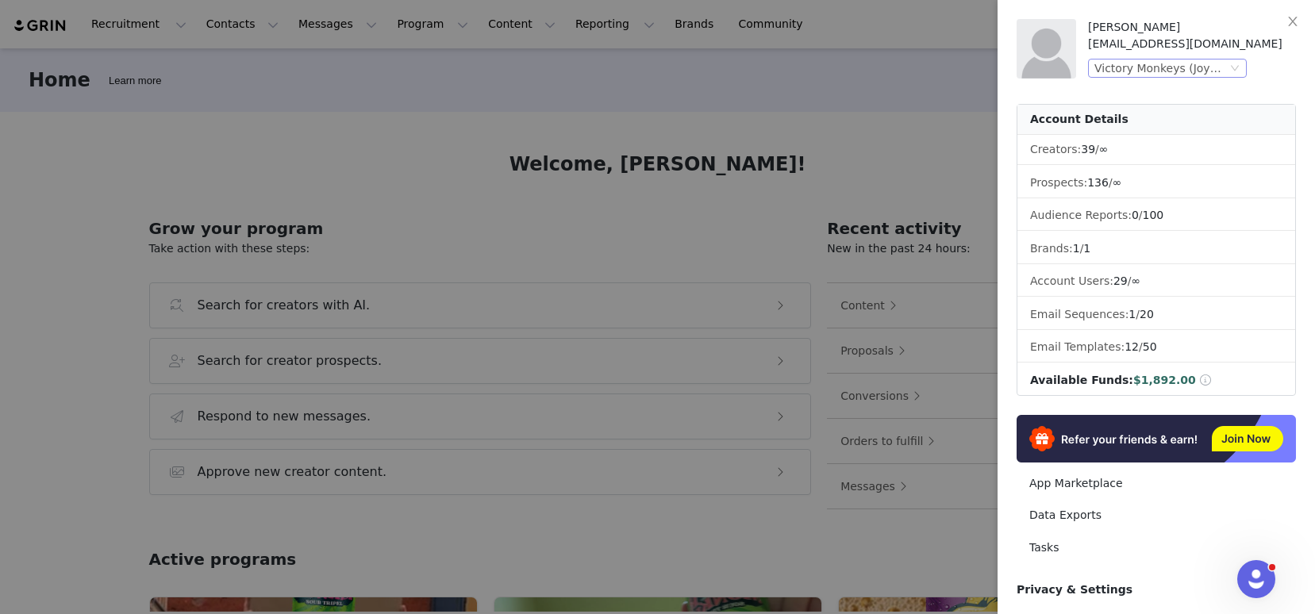
click at [1182, 71] on div "Victory Monkeys (Joybyte)" at bounding box center [1161, 68] width 133 height 17
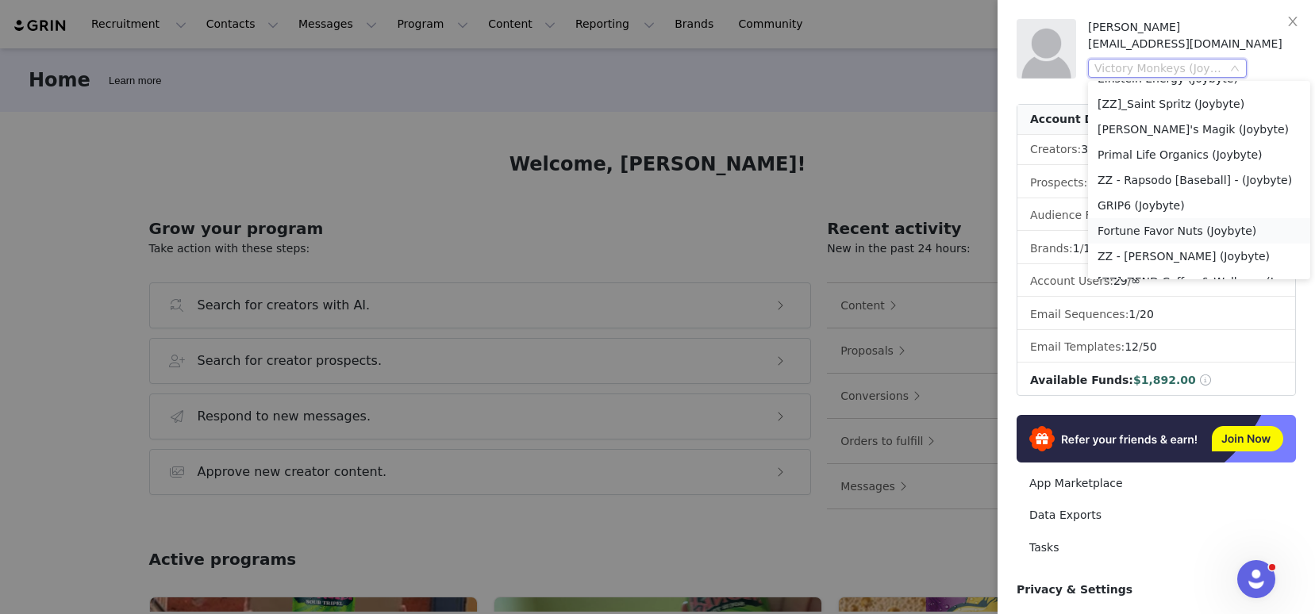
scroll to position [1459, 0]
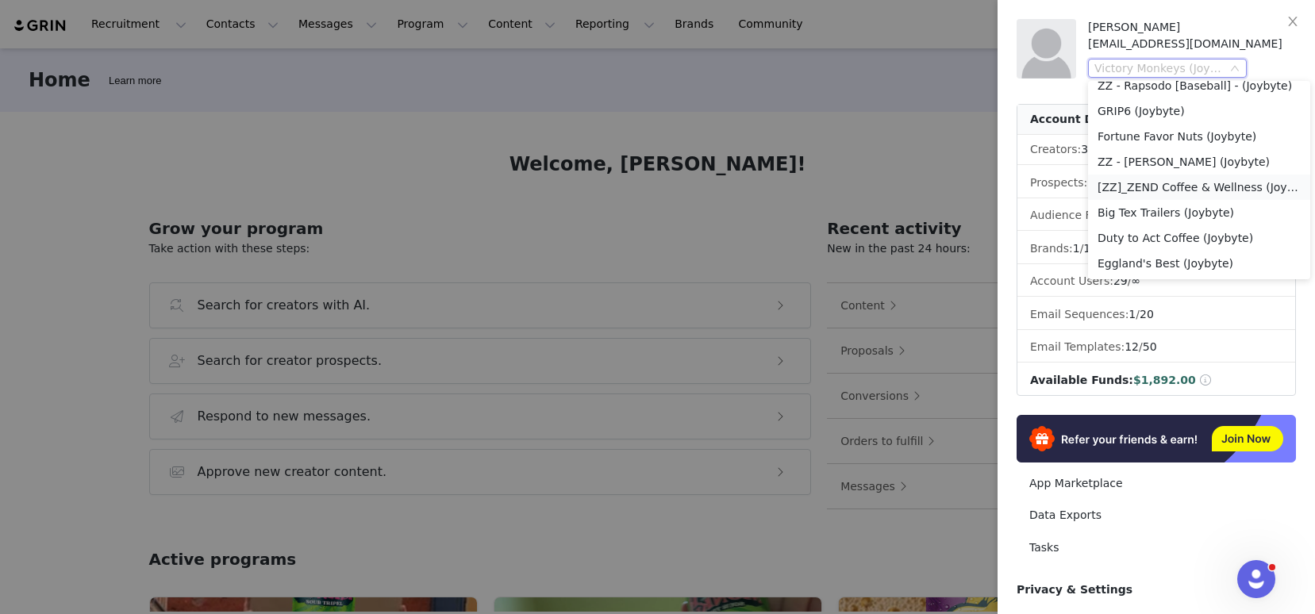
click at [1142, 189] on li "[ZZ]_ZEND Coffee & Wellness (Joybyte)" at bounding box center [1199, 187] width 222 height 25
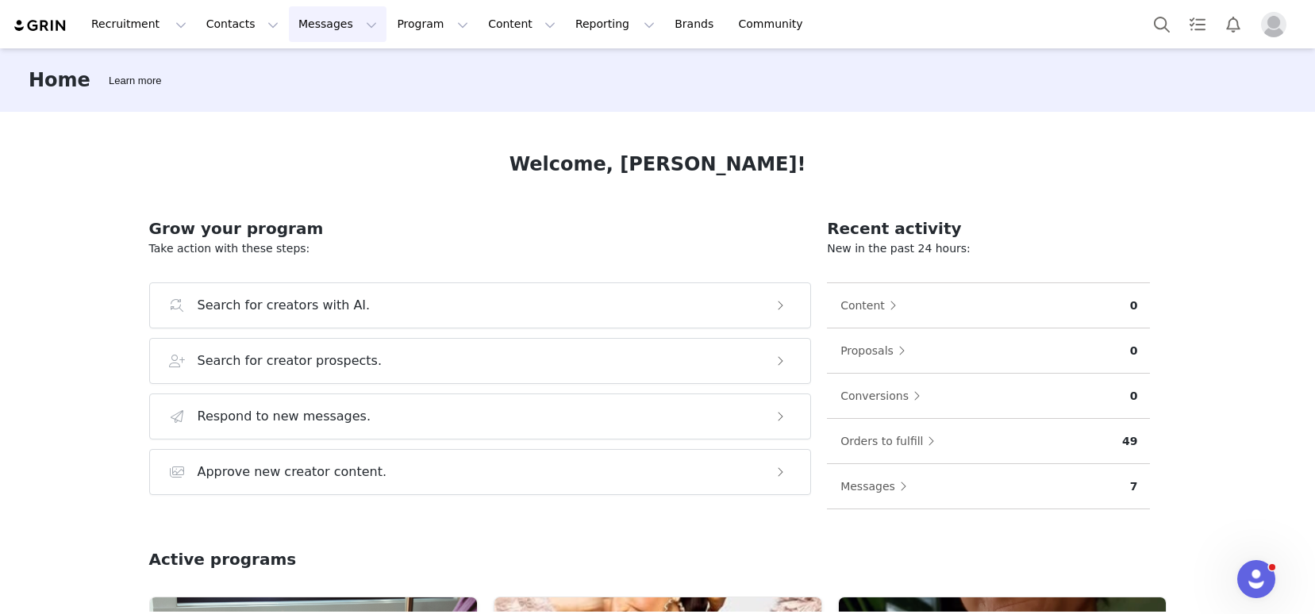
click at [289, 26] on button "Messages Messages" at bounding box center [338, 24] width 98 height 36
click at [336, 97] on div "Inbox" at bounding box center [334, 99] width 106 height 17
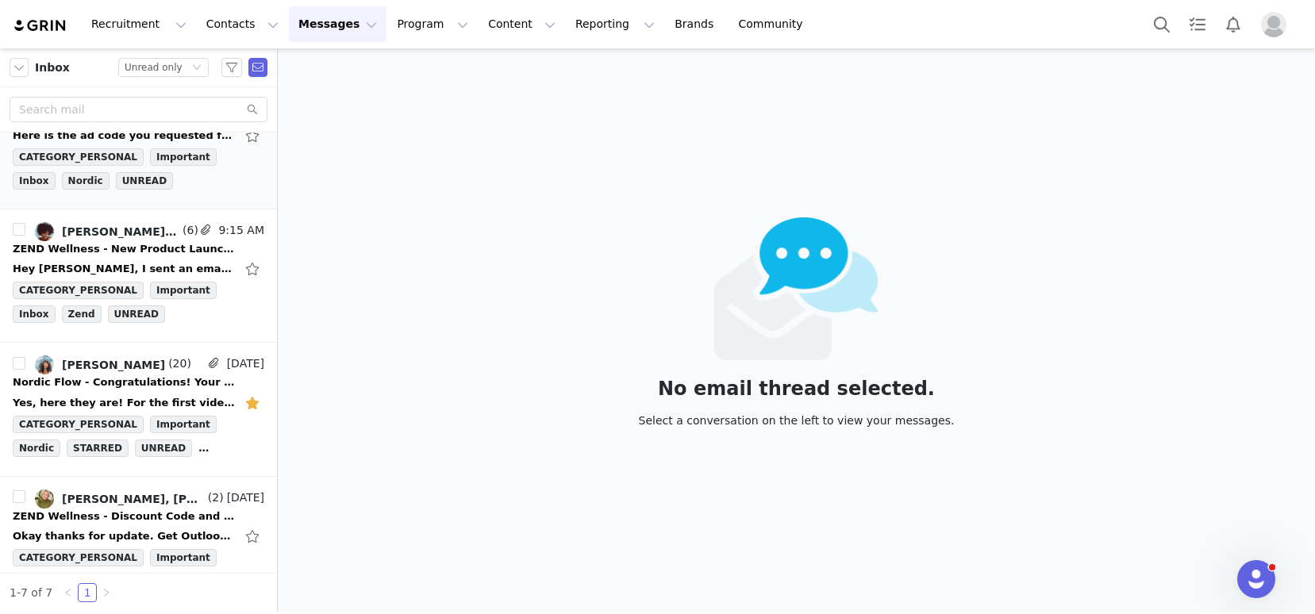
scroll to position [68, 0]
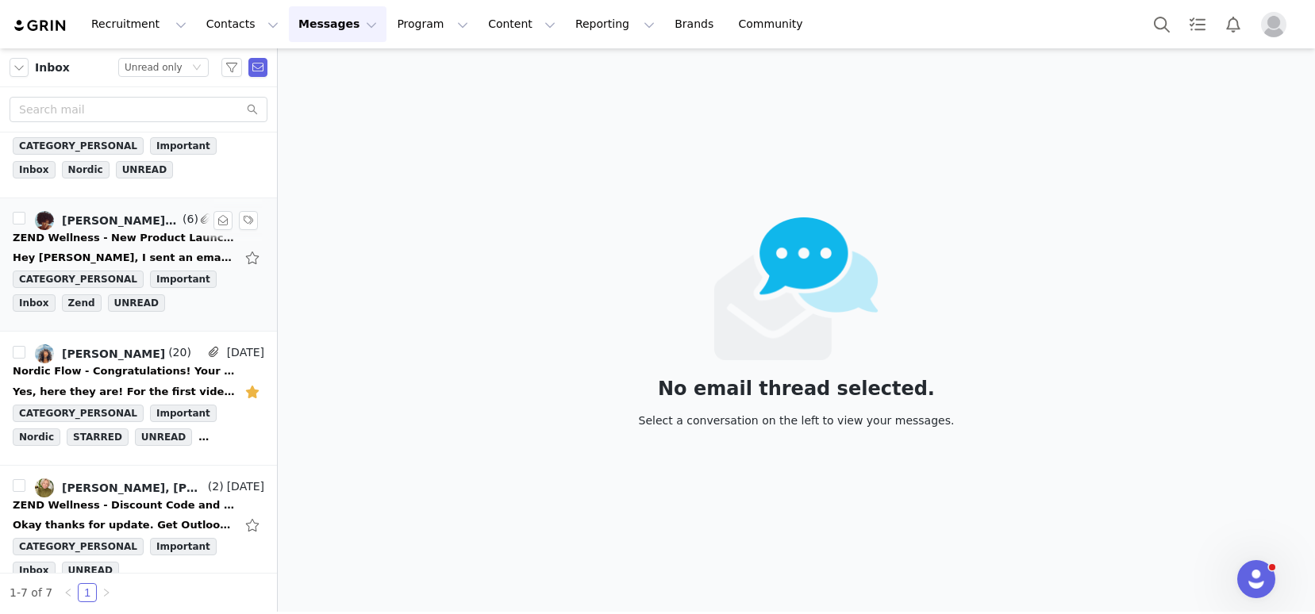
click at [100, 233] on div "ZEND Wellness - New Product Launch 🚀" at bounding box center [124, 238] width 222 height 16
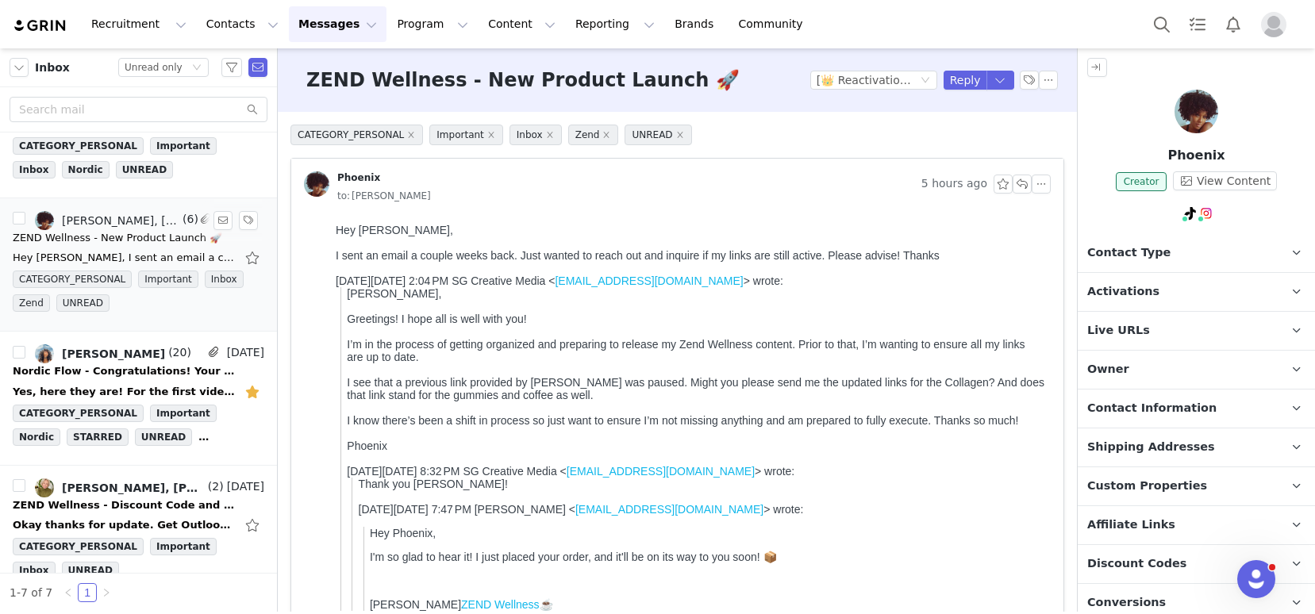
scroll to position [0, 0]
click at [1195, 118] on img at bounding box center [1197, 112] width 44 height 44
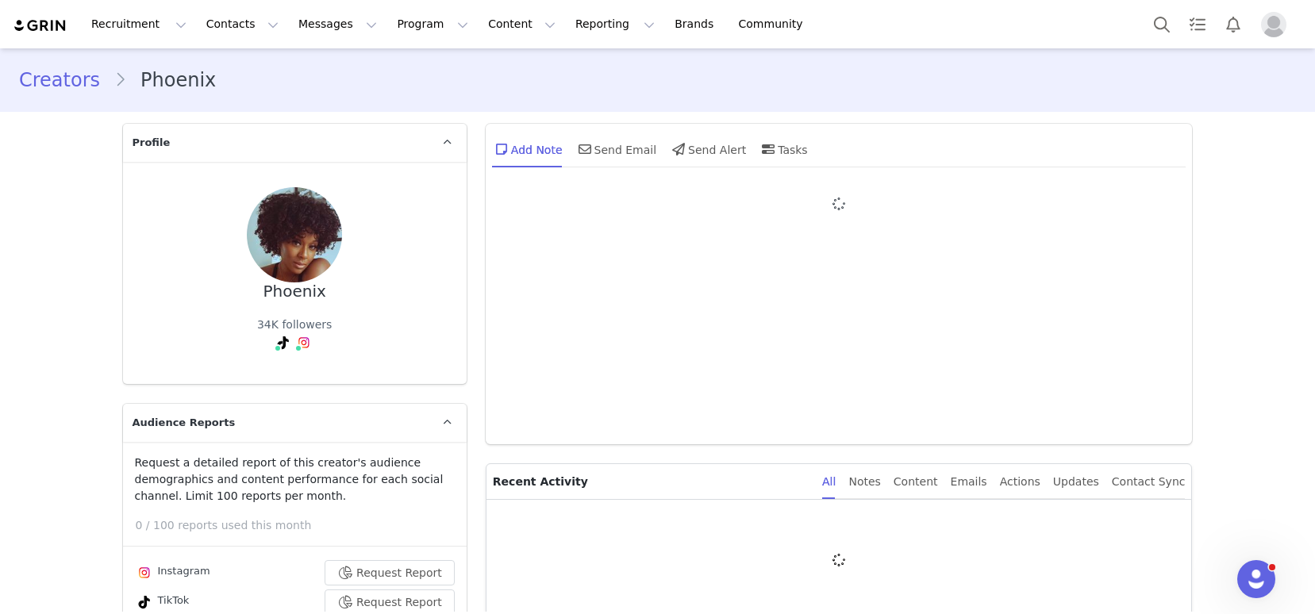
type input "+1 (United States)"
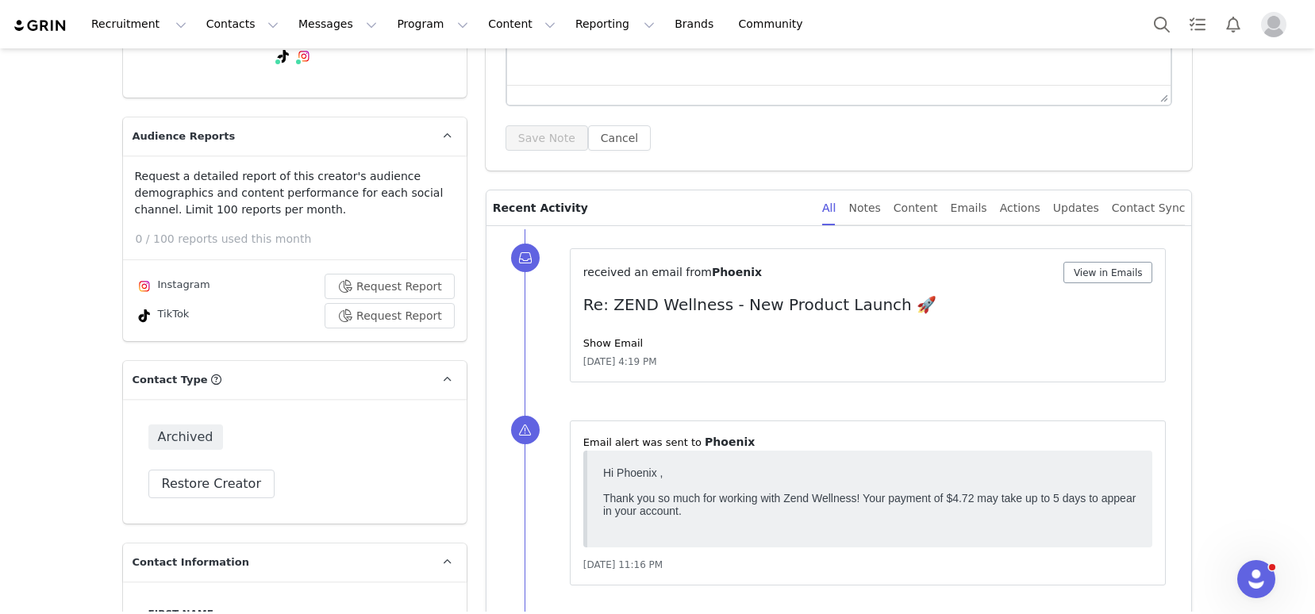
scroll to position [283, 0]
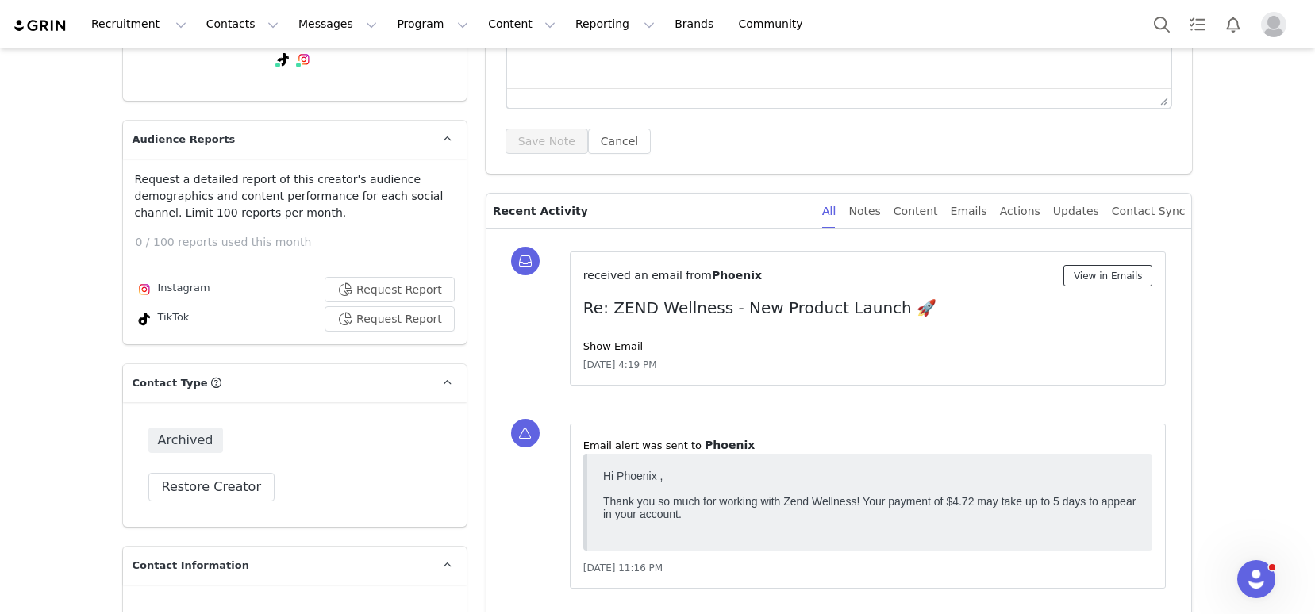
click at [1094, 271] on button "View in Emails" at bounding box center [1109, 275] width 90 height 21
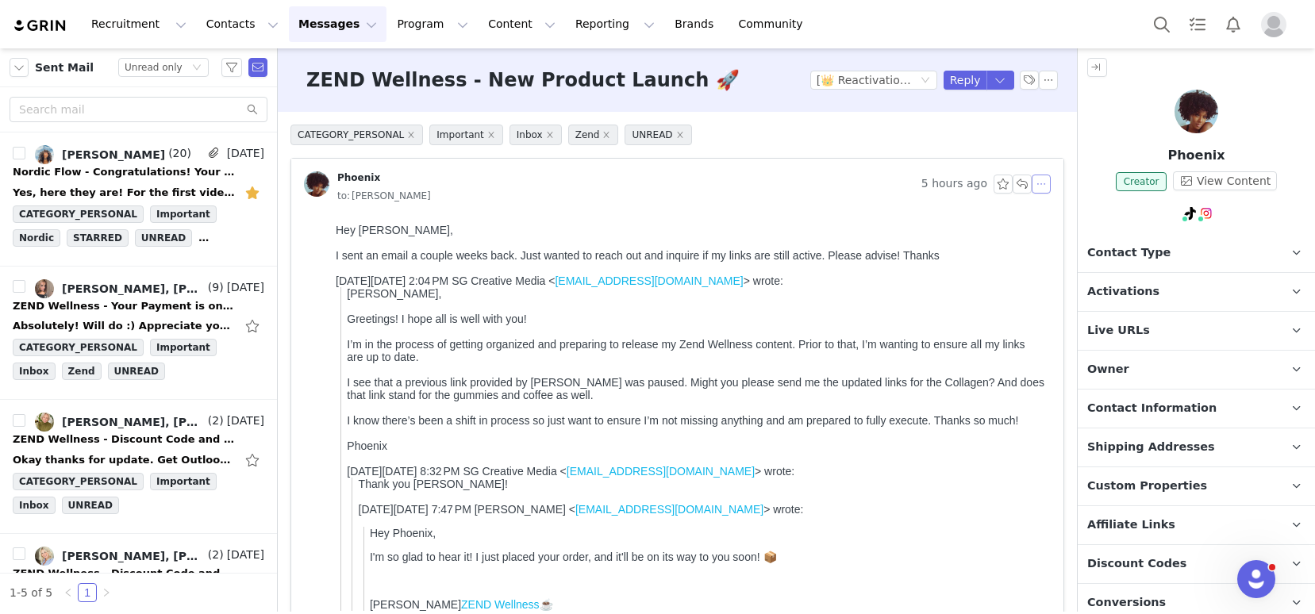
click at [1032, 186] on button "button" at bounding box center [1041, 184] width 19 height 19
drag, startPoint x: 1039, startPoint y: 214, endPoint x: 1017, endPoint y: 215, distance: 22.3
click at [1039, 214] on li "Reply All" at bounding box center [1053, 212] width 67 height 25
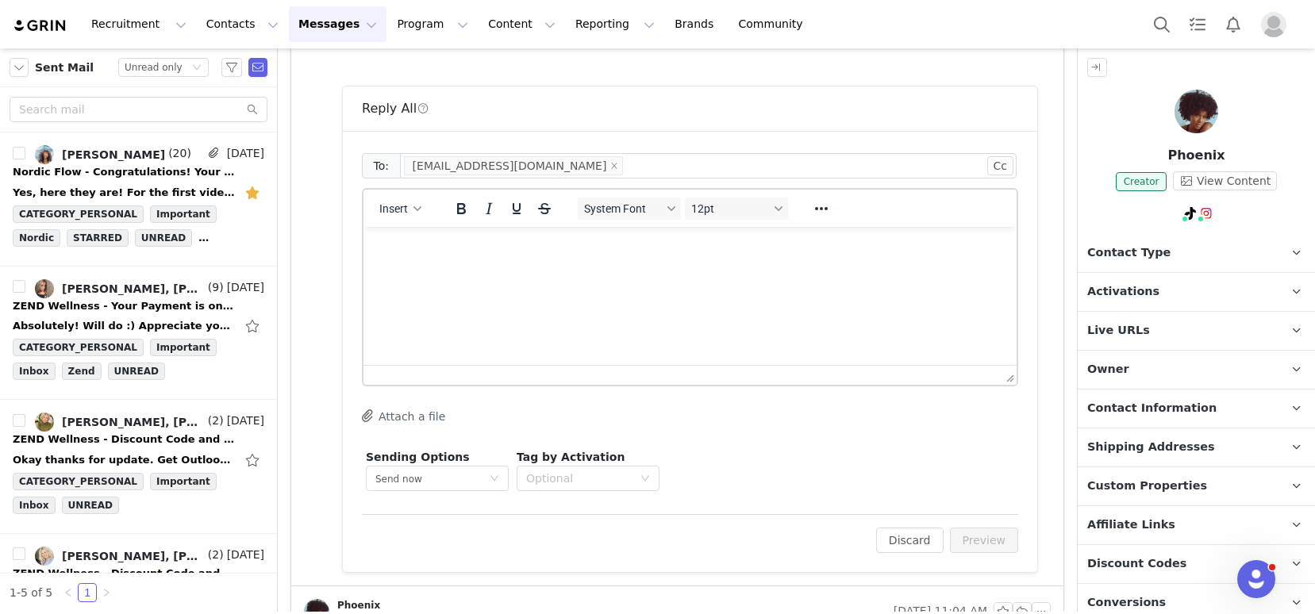
scroll to position [668, 0]
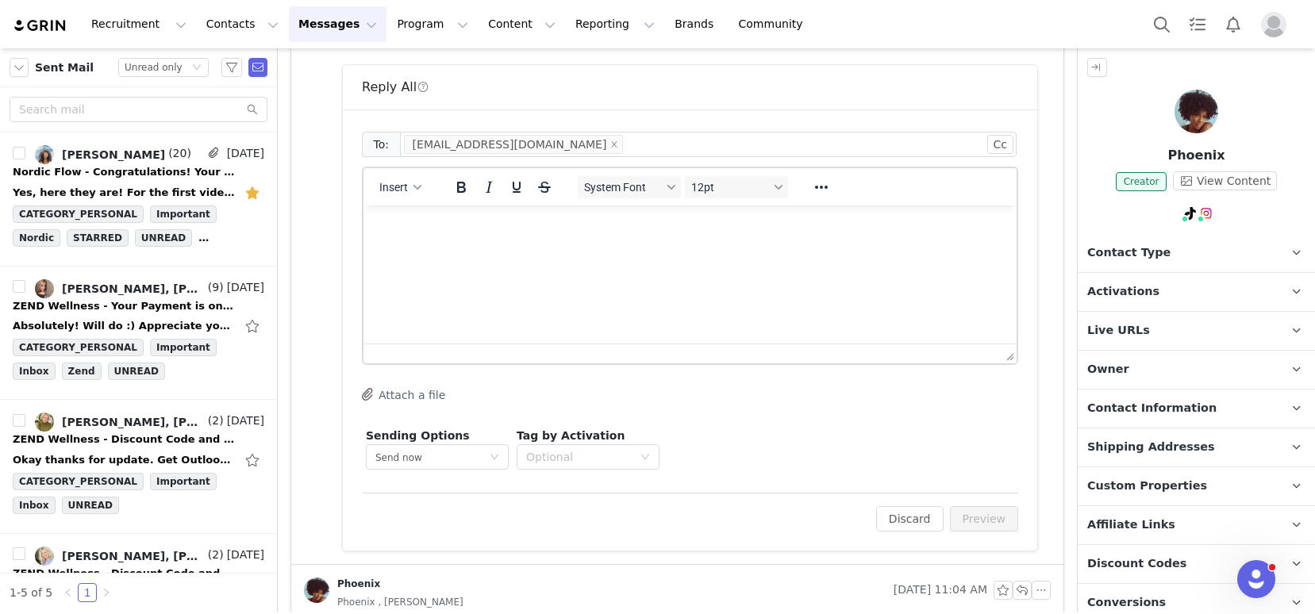
click at [541, 248] on html at bounding box center [690, 227] width 653 height 43
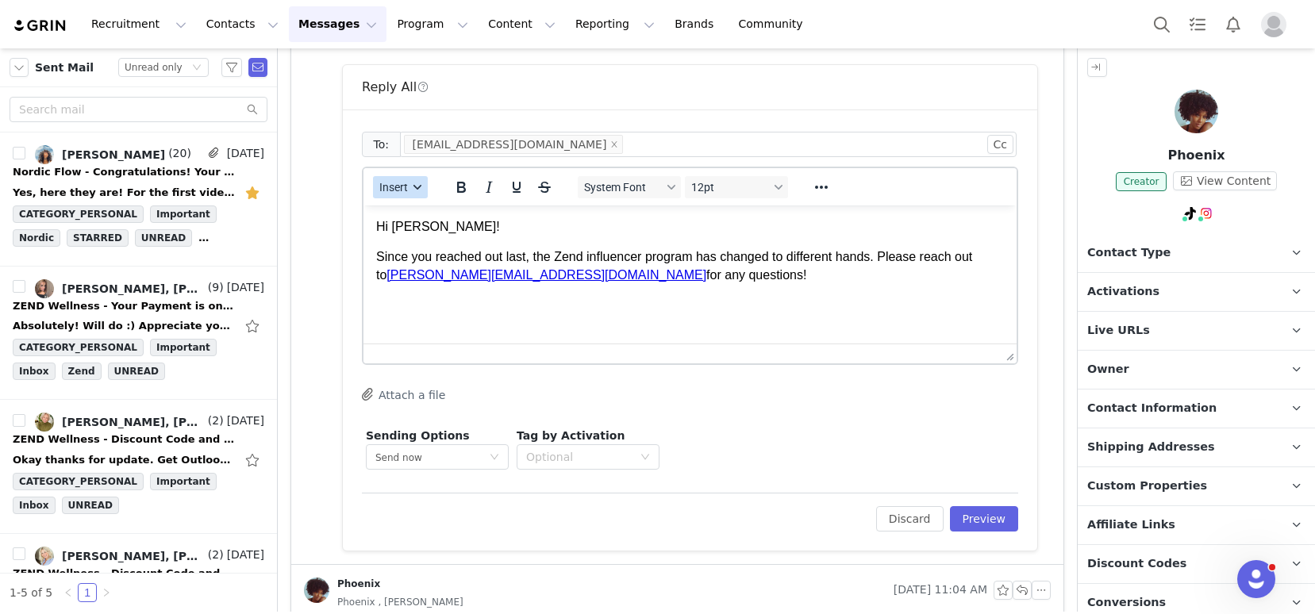
click at [407, 188] on span "Insert" at bounding box center [393, 187] width 29 height 13
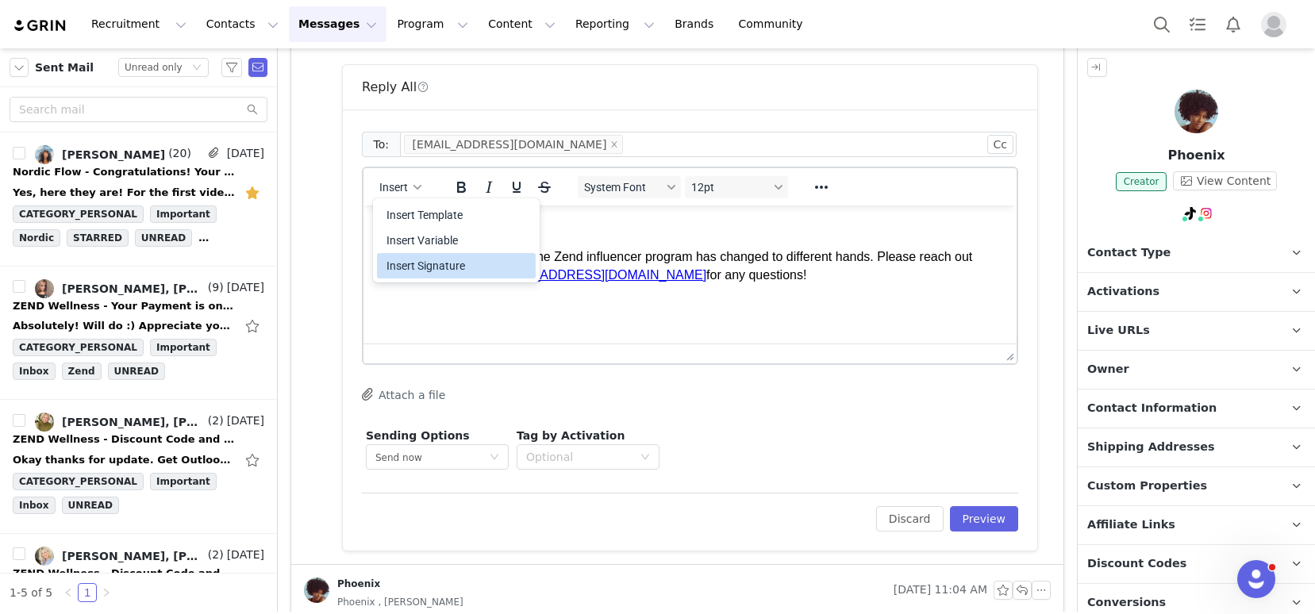
click at [437, 262] on div "Insert Signature" at bounding box center [458, 265] width 143 height 19
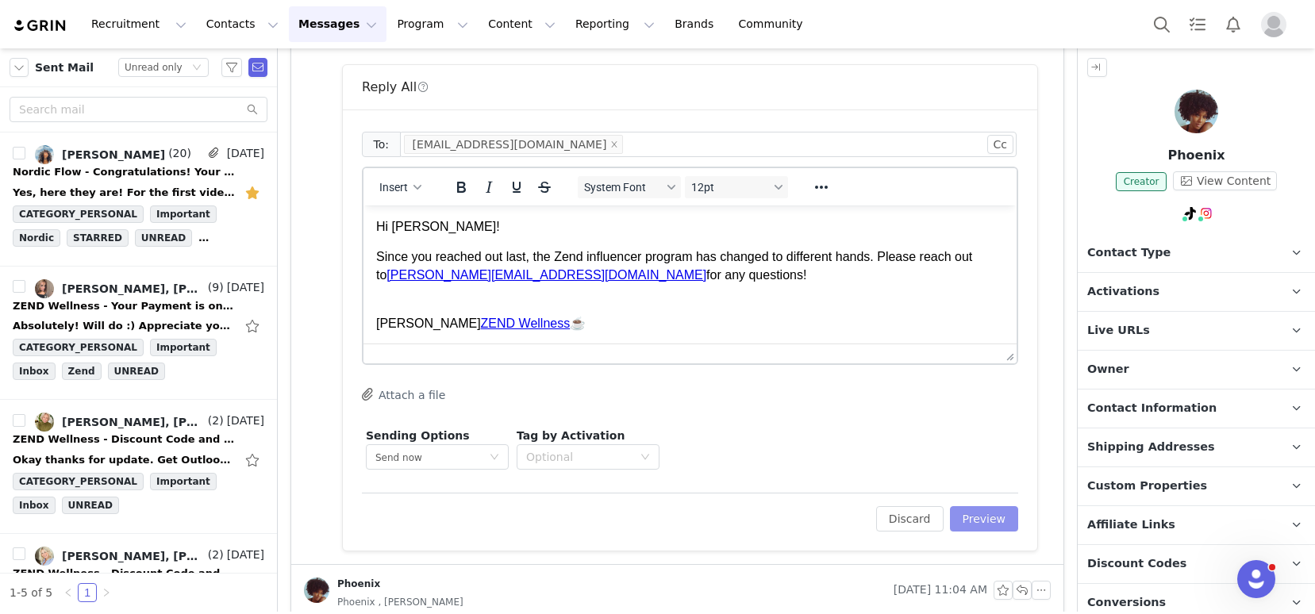
click at [973, 512] on button "Preview" at bounding box center [984, 519] width 69 height 25
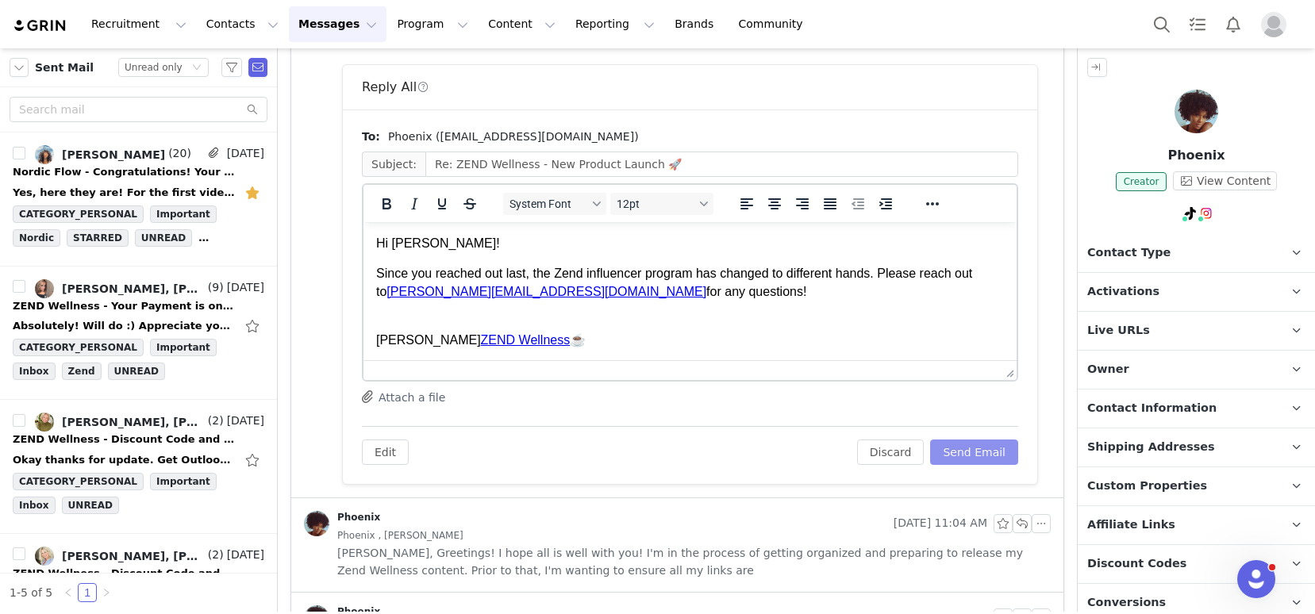
scroll to position [0, 0]
click at [956, 453] on button "Send Email" at bounding box center [974, 452] width 88 height 25
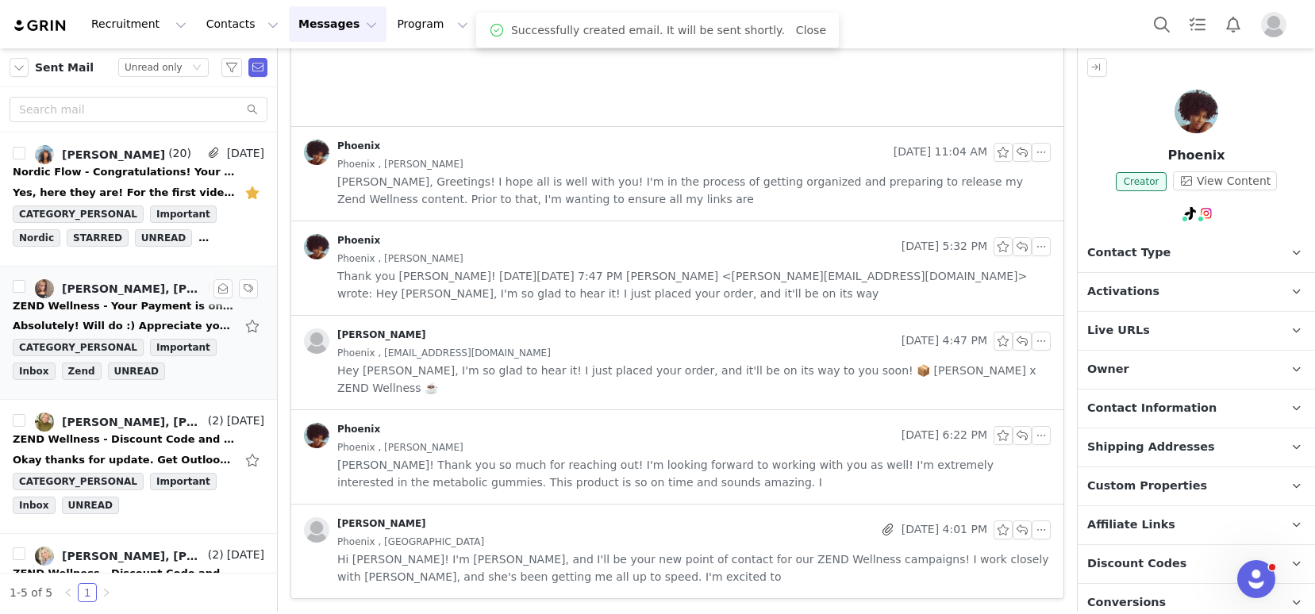
scroll to position [564, 0]
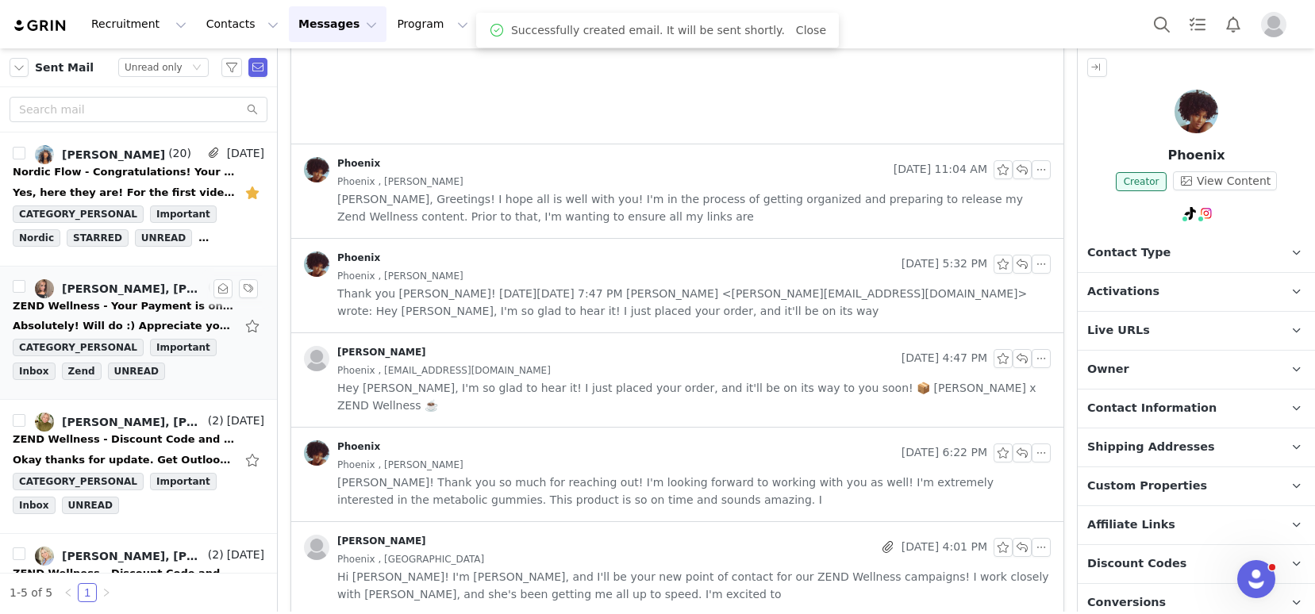
click at [124, 314] on div "Absolutely! Will do :) Appreciate you forwarding her info. -Shana Sent from my …" at bounding box center [139, 326] width 252 height 25
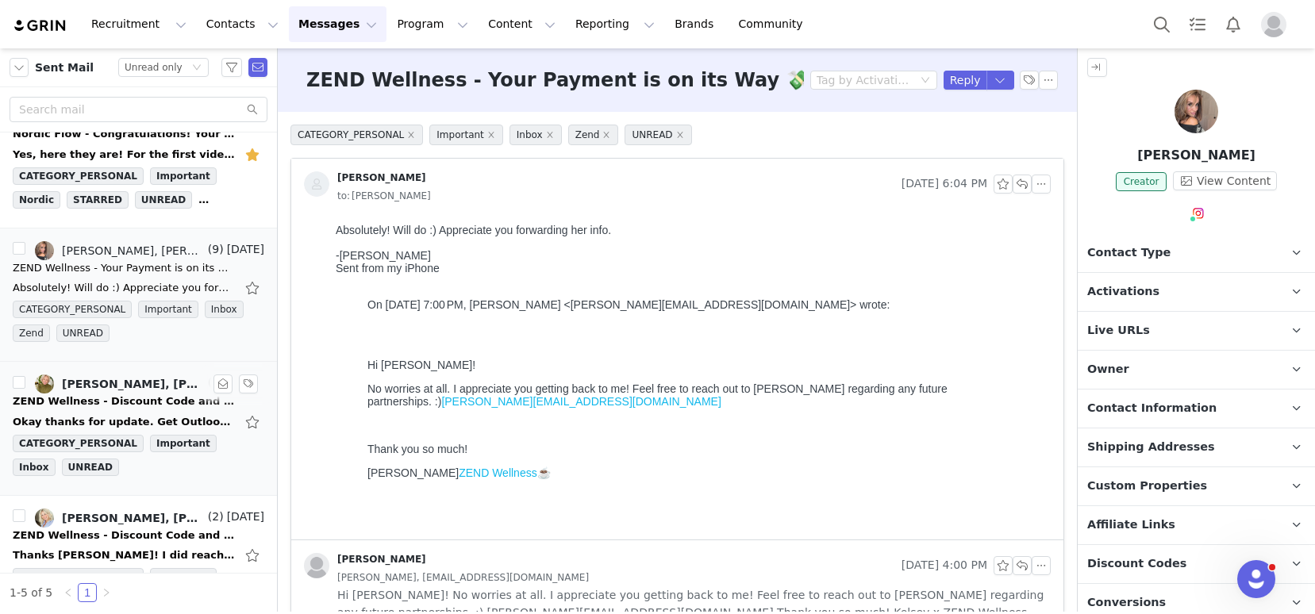
scroll to position [41, 0]
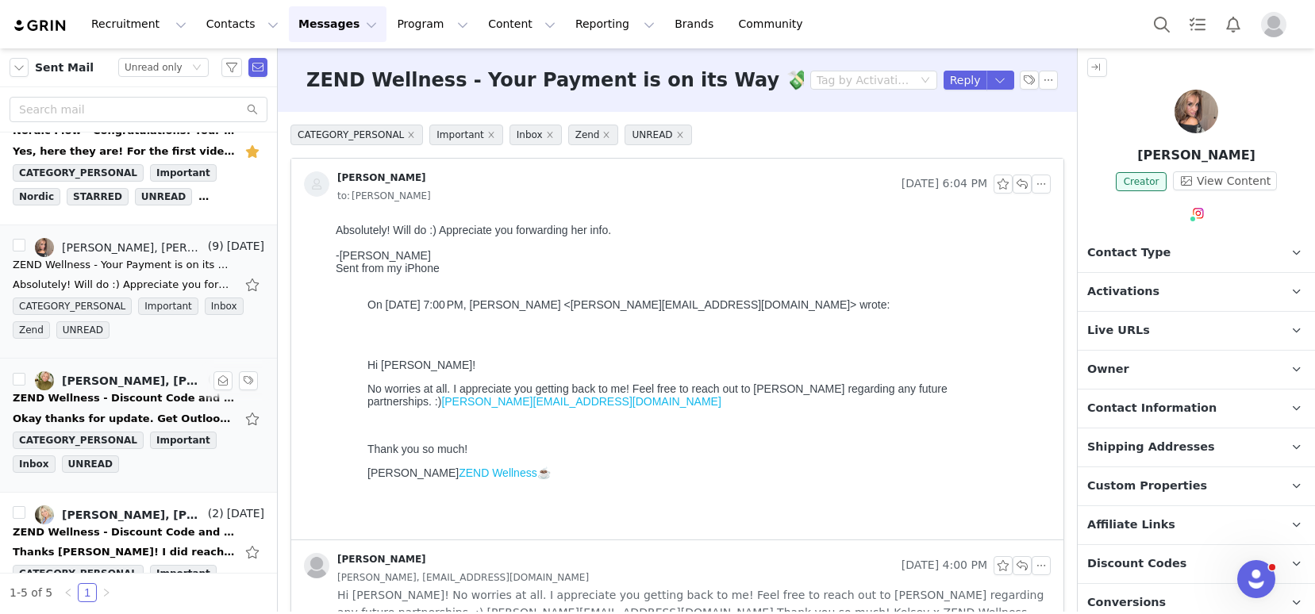
click at [113, 405] on div "ZEND Wellness - Discount Code and Point of Contact" at bounding box center [124, 399] width 222 height 16
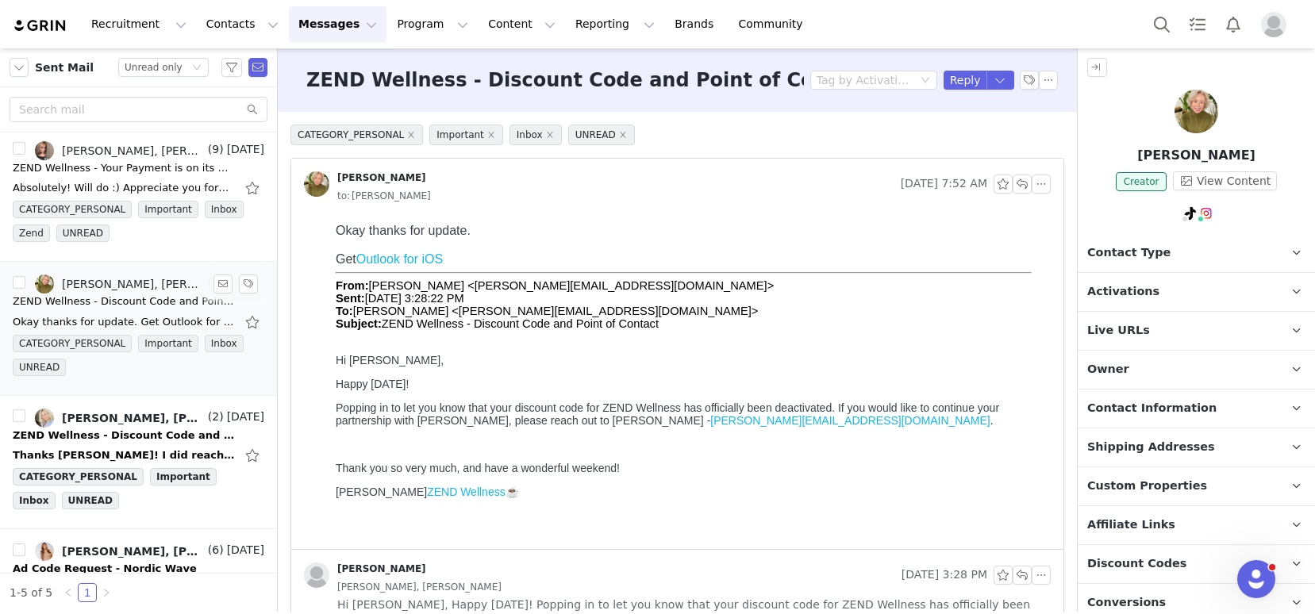
scroll to position [141, 0]
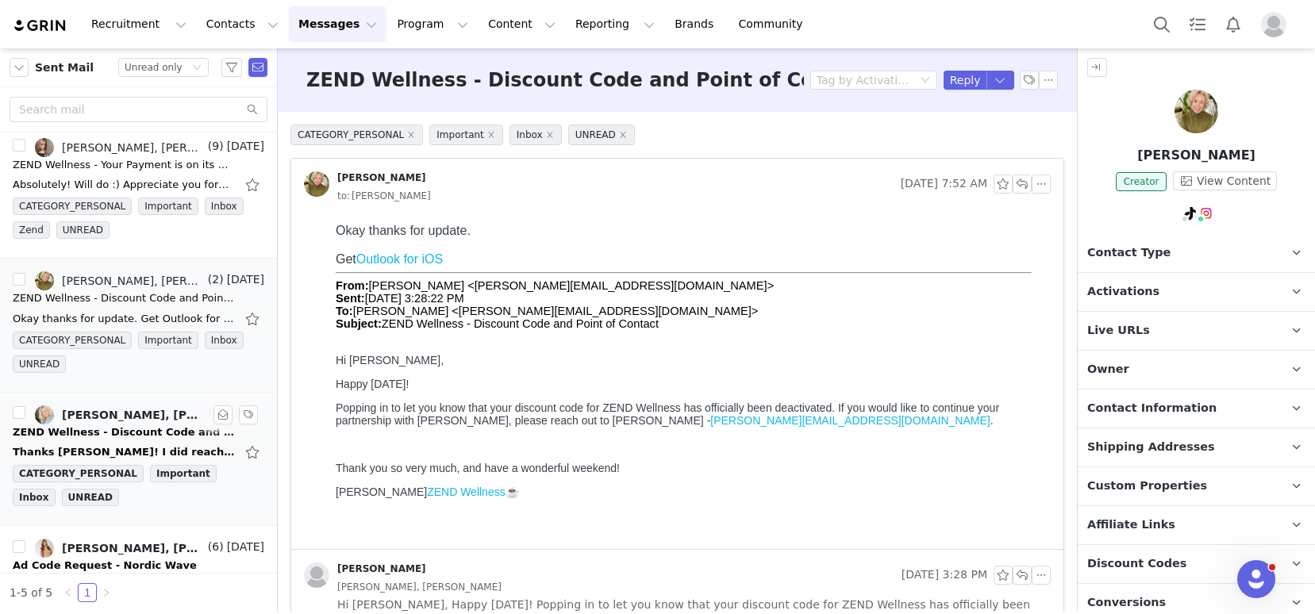
click at [111, 442] on div "Thanks Kelsey! I did reach out to her a few times and she didn't respond. Jenni…" at bounding box center [139, 452] width 252 height 25
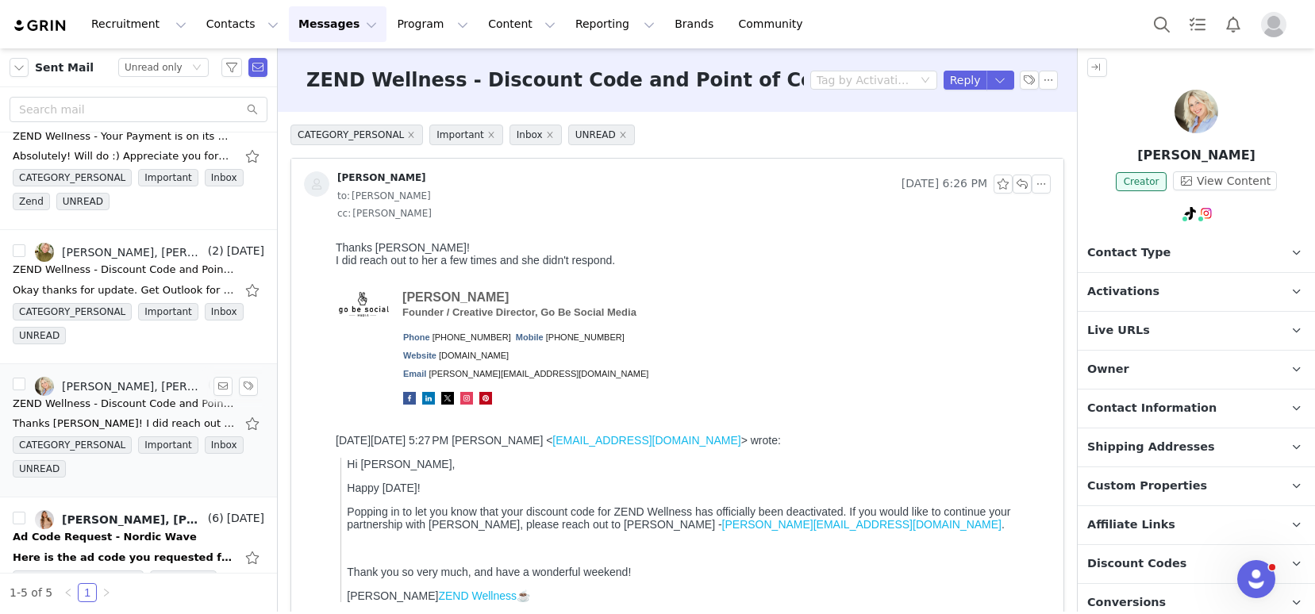
scroll to position [173, 0]
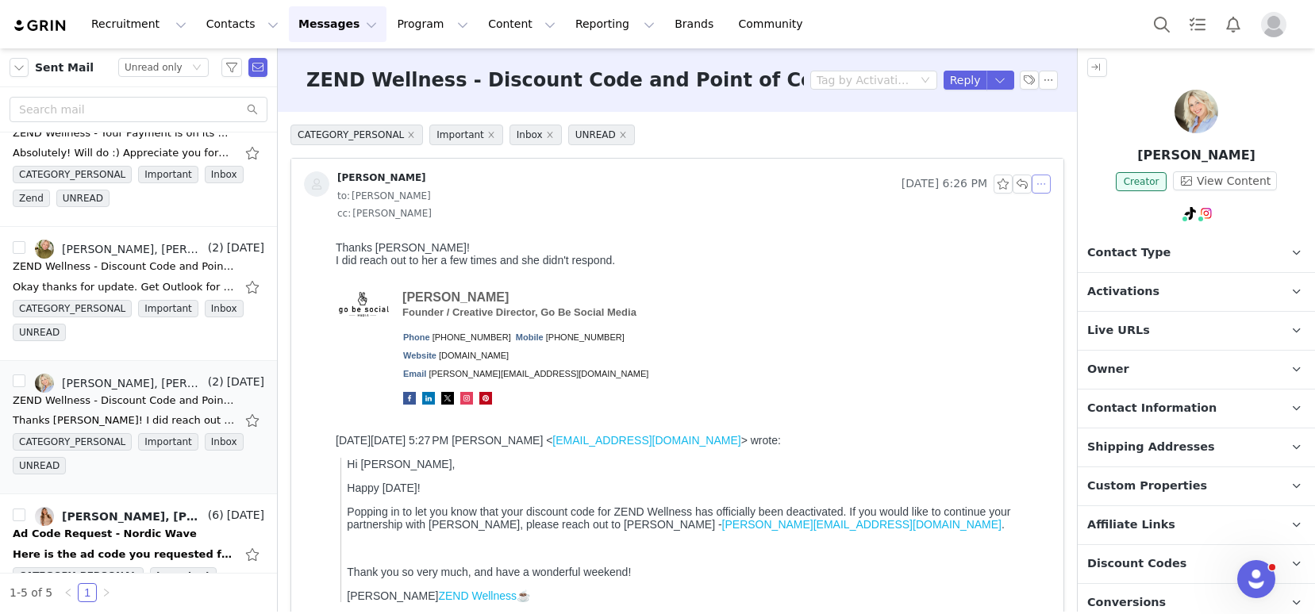
click at [1034, 188] on button "button" at bounding box center [1041, 184] width 19 height 19
click at [1049, 213] on li "Reply All" at bounding box center [1053, 212] width 67 height 25
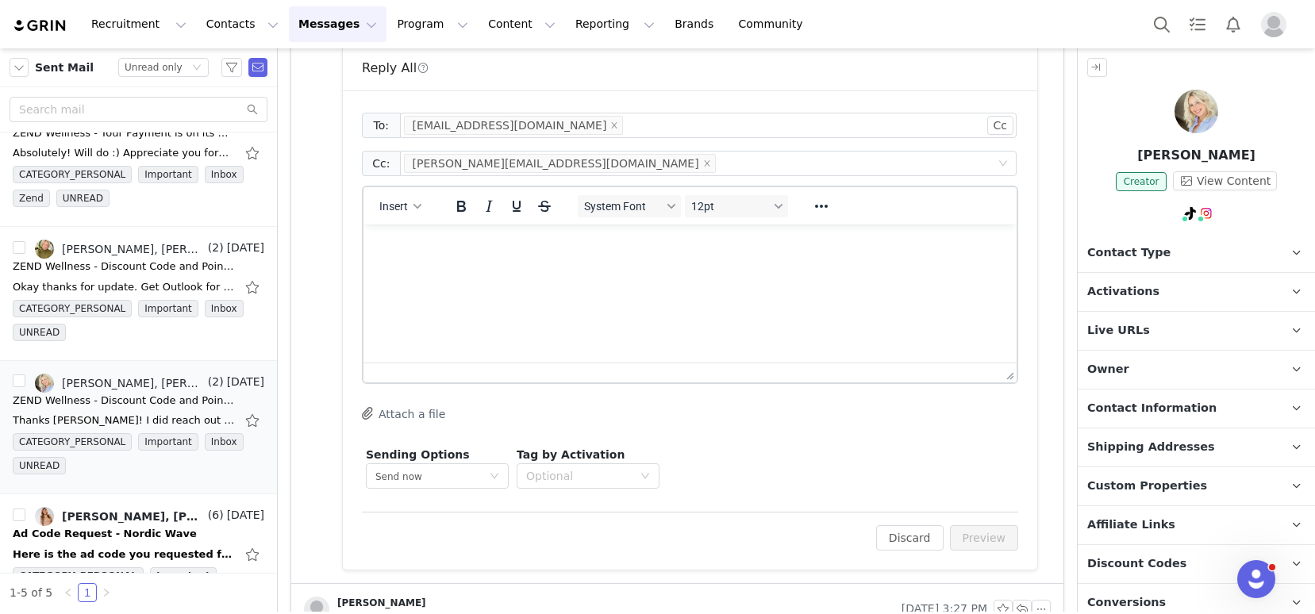
scroll to position [0, 0]
click at [422, 268] on html at bounding box center [690, 246] width 653 height 43
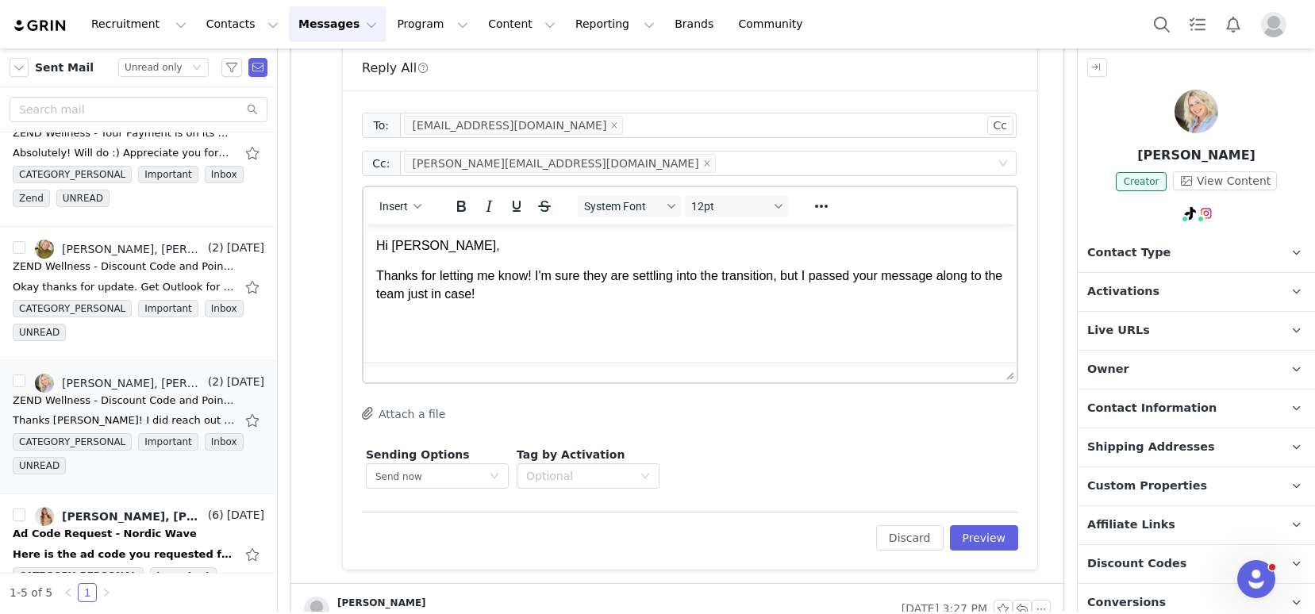
click at [413, 218] on div "Insert" at bounding box center [401, 206] width 75 height 31
click at [410, 213] on button "Insert" at bounding box center [400, 206] width 55 height 22
click at [415, 286] on div "Insert Signature" at bounding box center [458, 284] width 143 height 19
click at [959, 541] on button "Preview" at bounding box center [984, 538] width 69 height 25
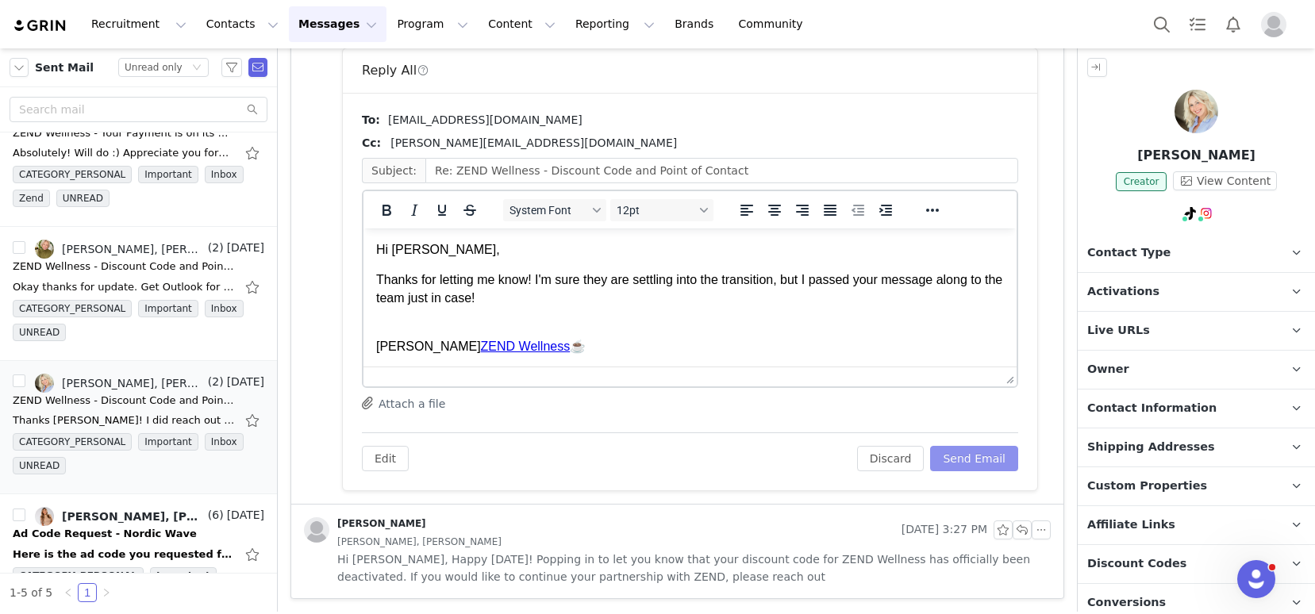
click at [952, 454] on button "Send Email" at bounding box center [974, 458] width 88 height 25
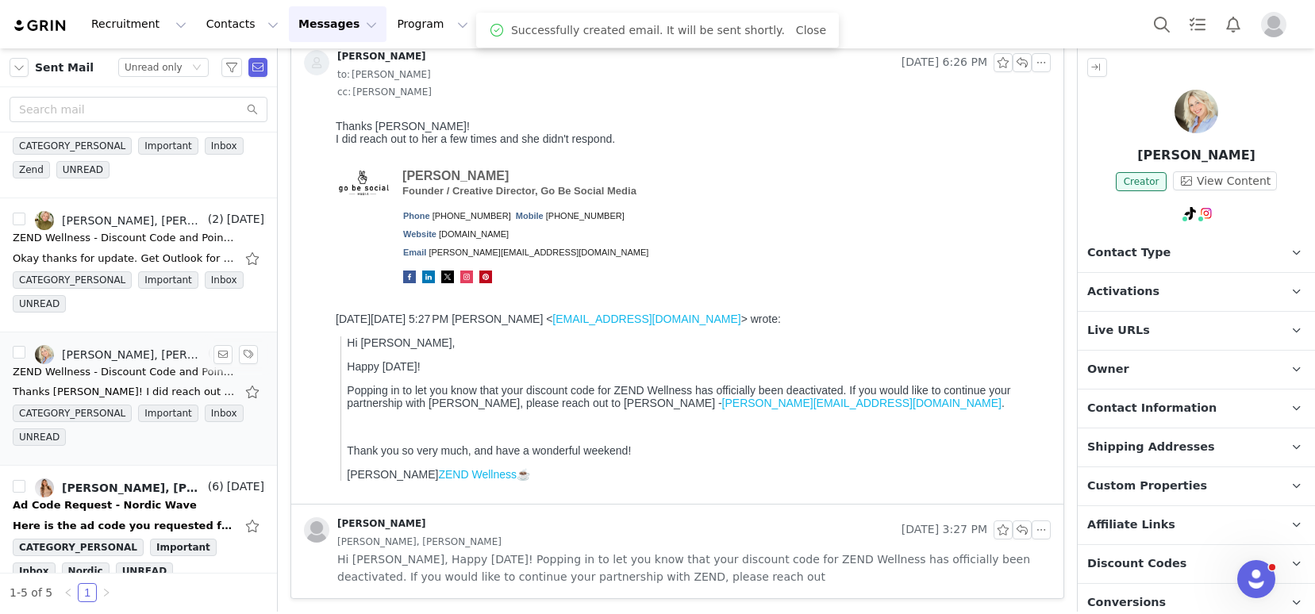
scroll to position [229, 0]
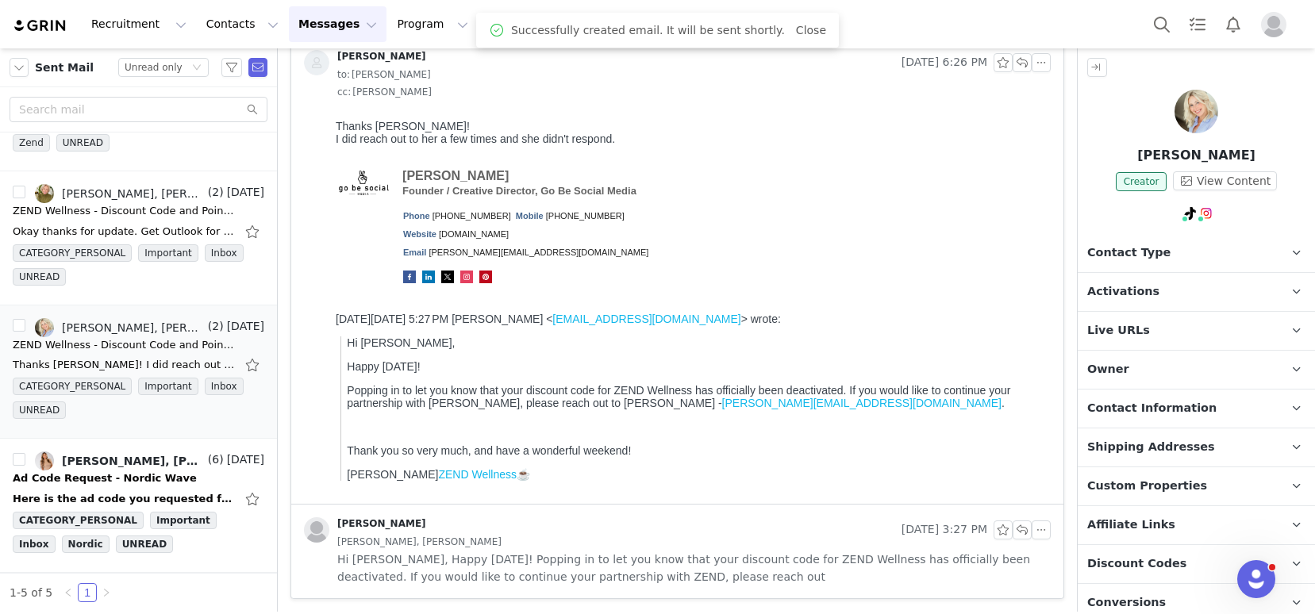
click at [48, 25] on img at bounding box center [41, 25] width 56 height 15
